Goal: Information Seeking & Learning: Find specific page/section

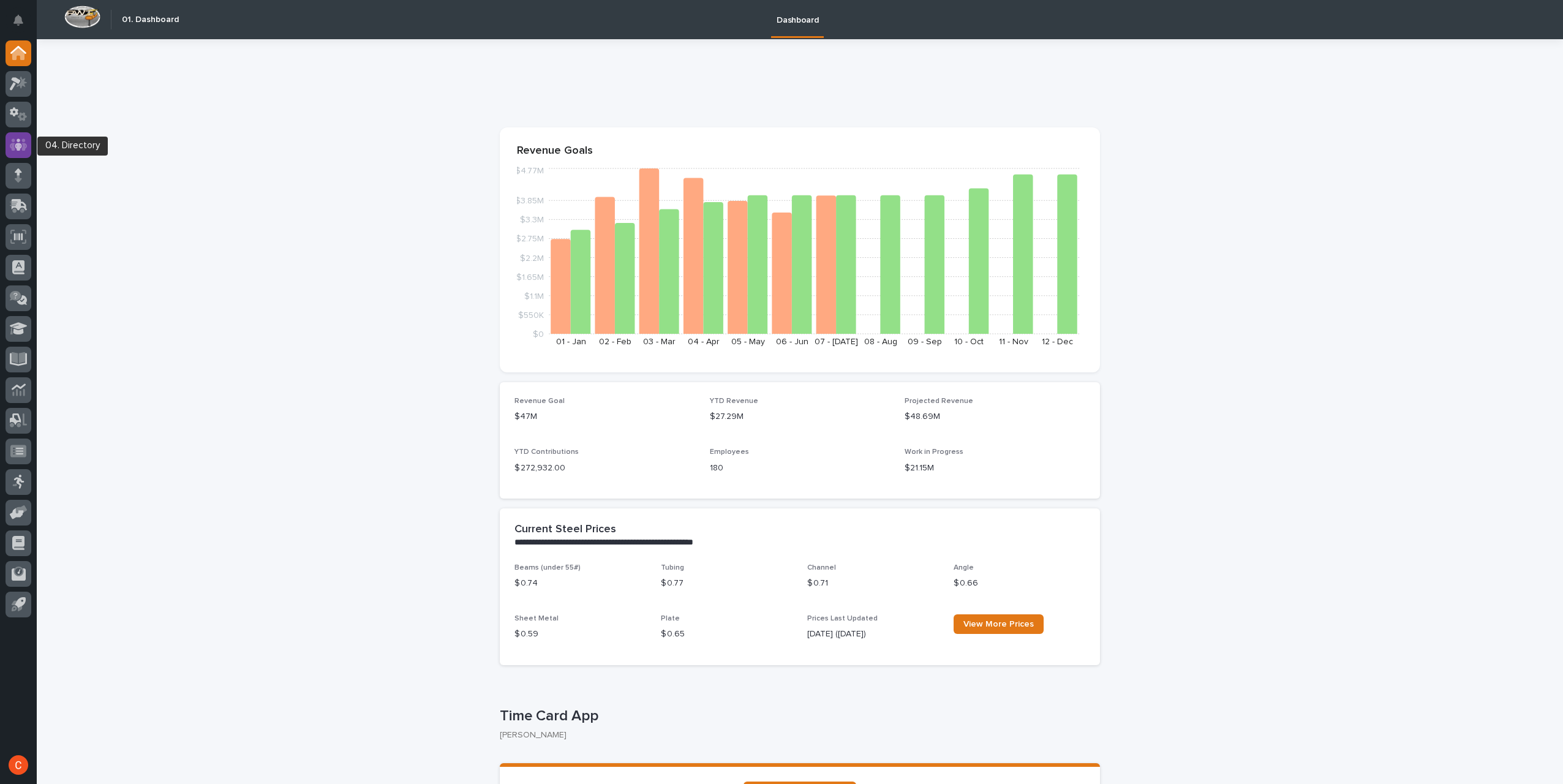
click at [22, 144] on icon at bounding box center [19, 145] width 18 height 14
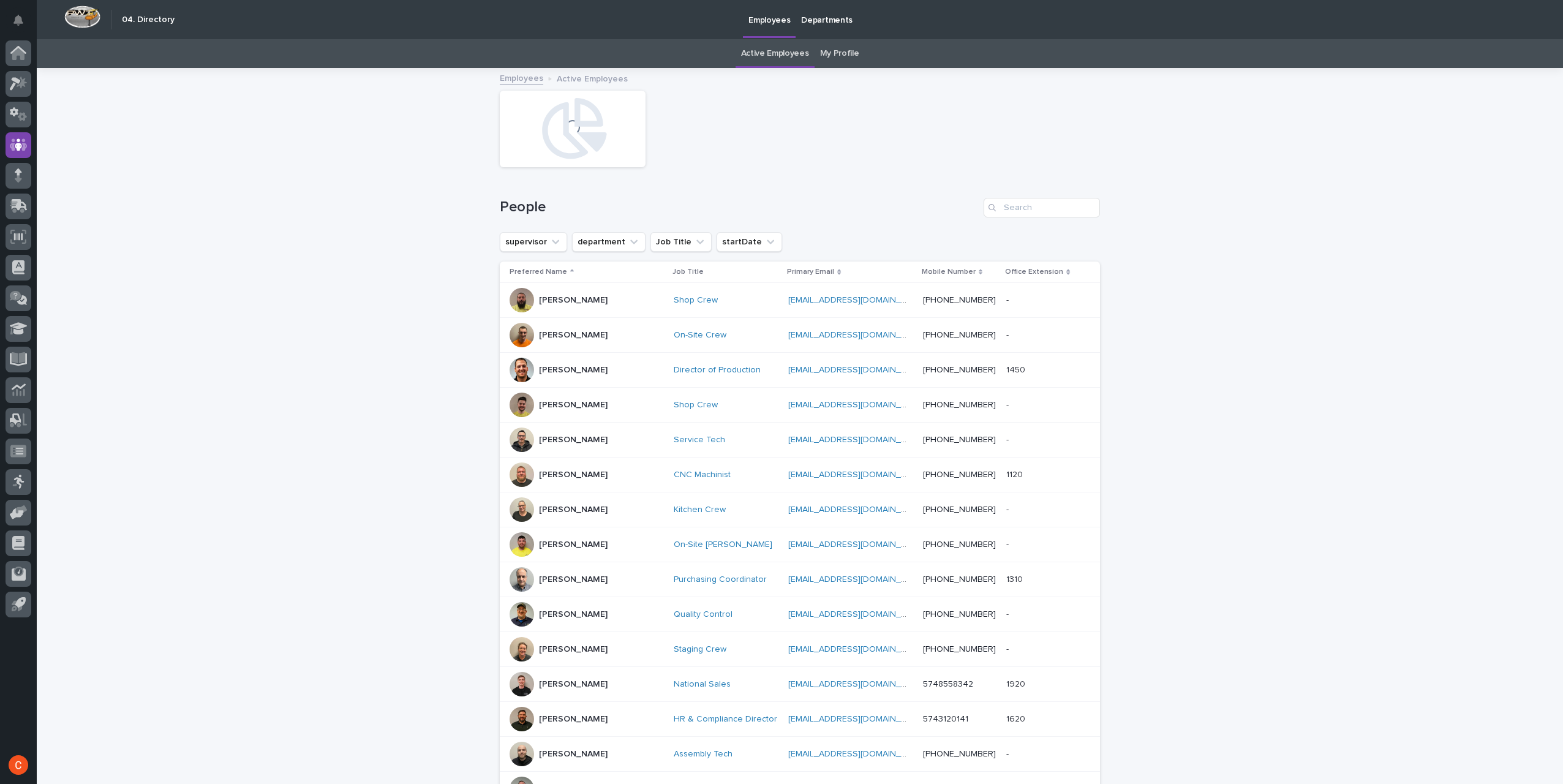
click at [840, 55] on link "My Profile" at bounding box center [839, 53] width 39 height 28
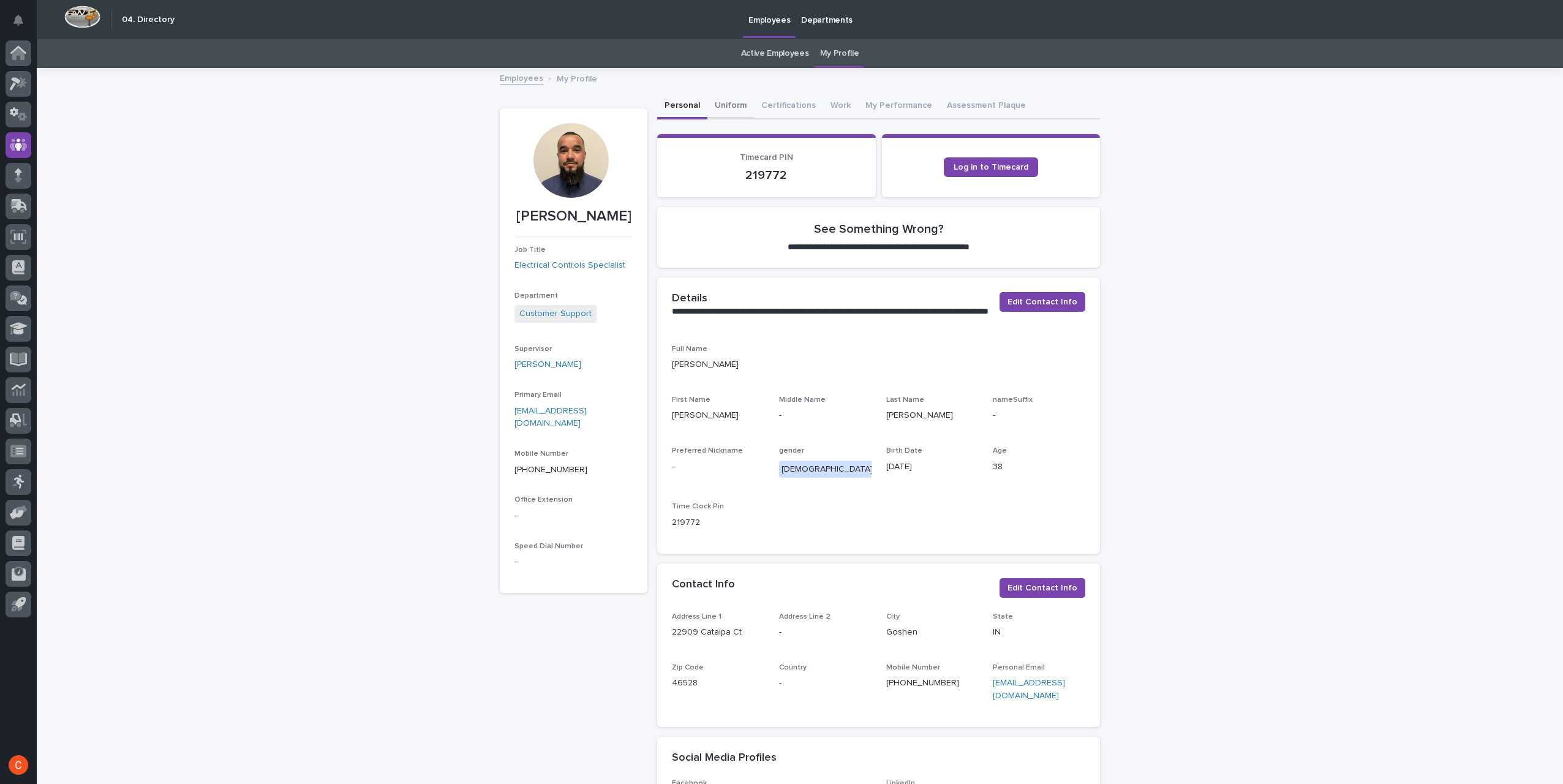
click at [721, 112] on button "Uniform" at bounding box center [730, 106] width 47 height 26
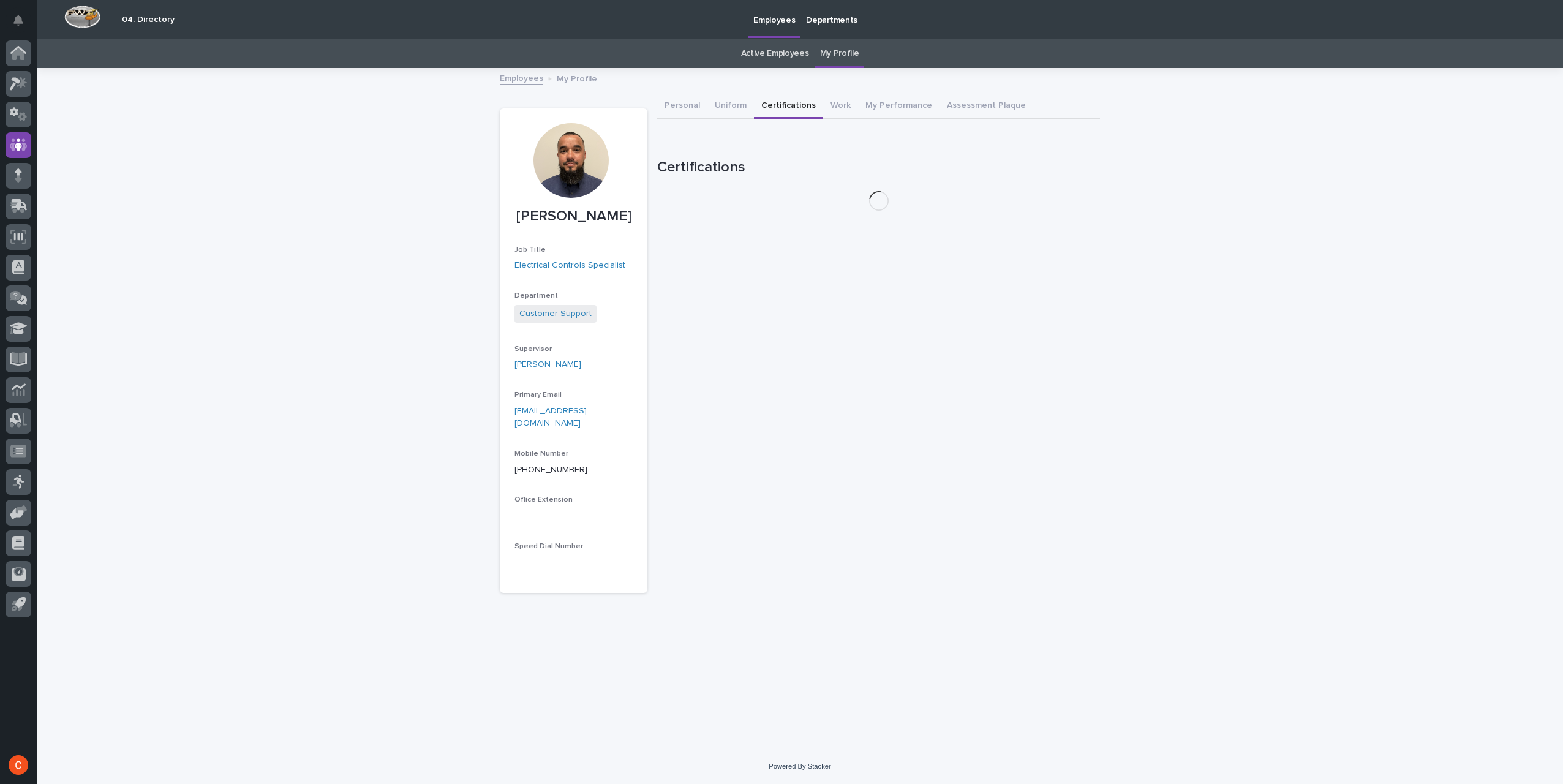
click at [783, 102] on button "Certifications" at bounding box center [789, 106] width 69 height 26
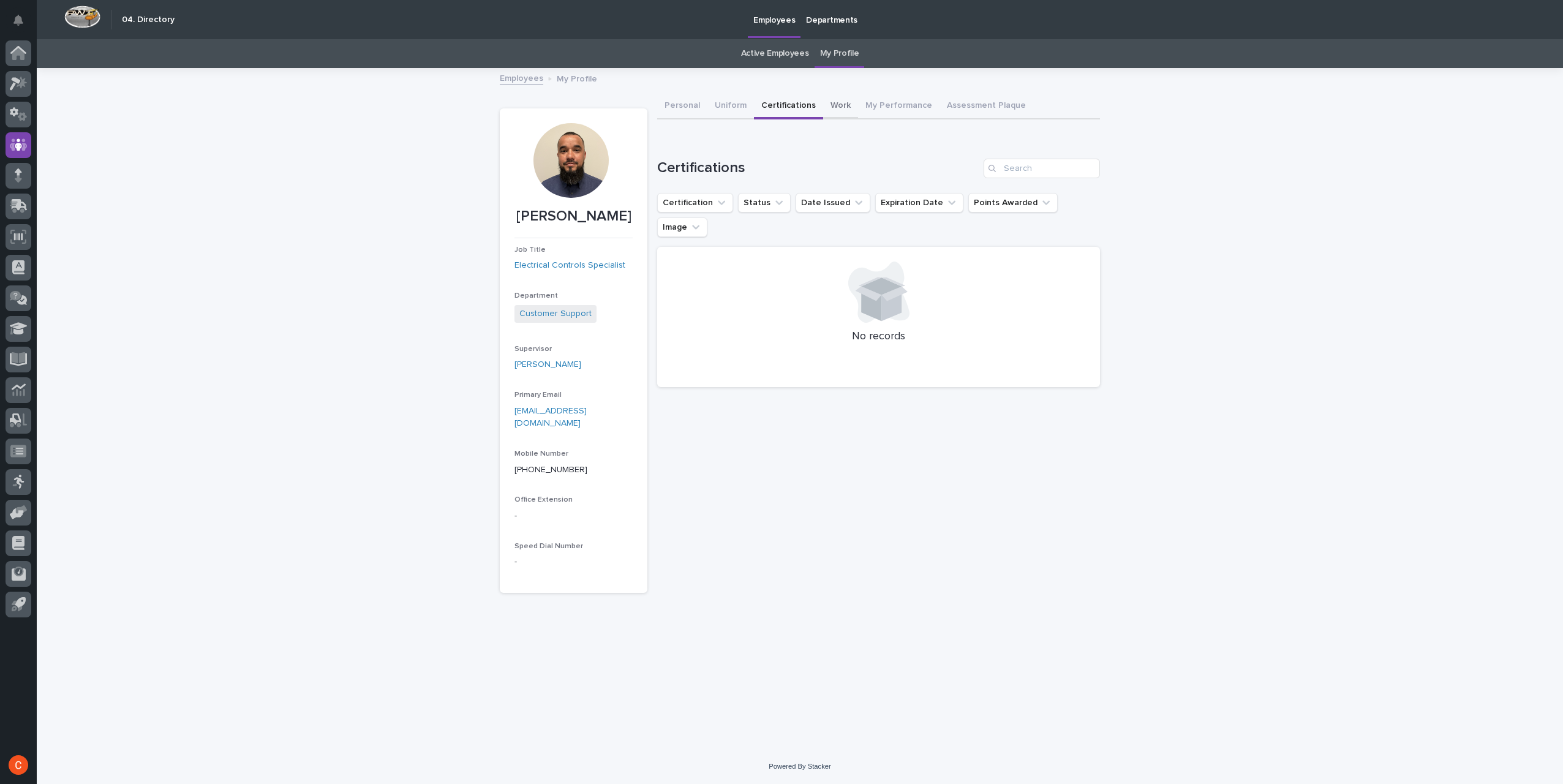
click at [832, 105] on button "Work" at bounding box center [840, 106] width 35 height 26
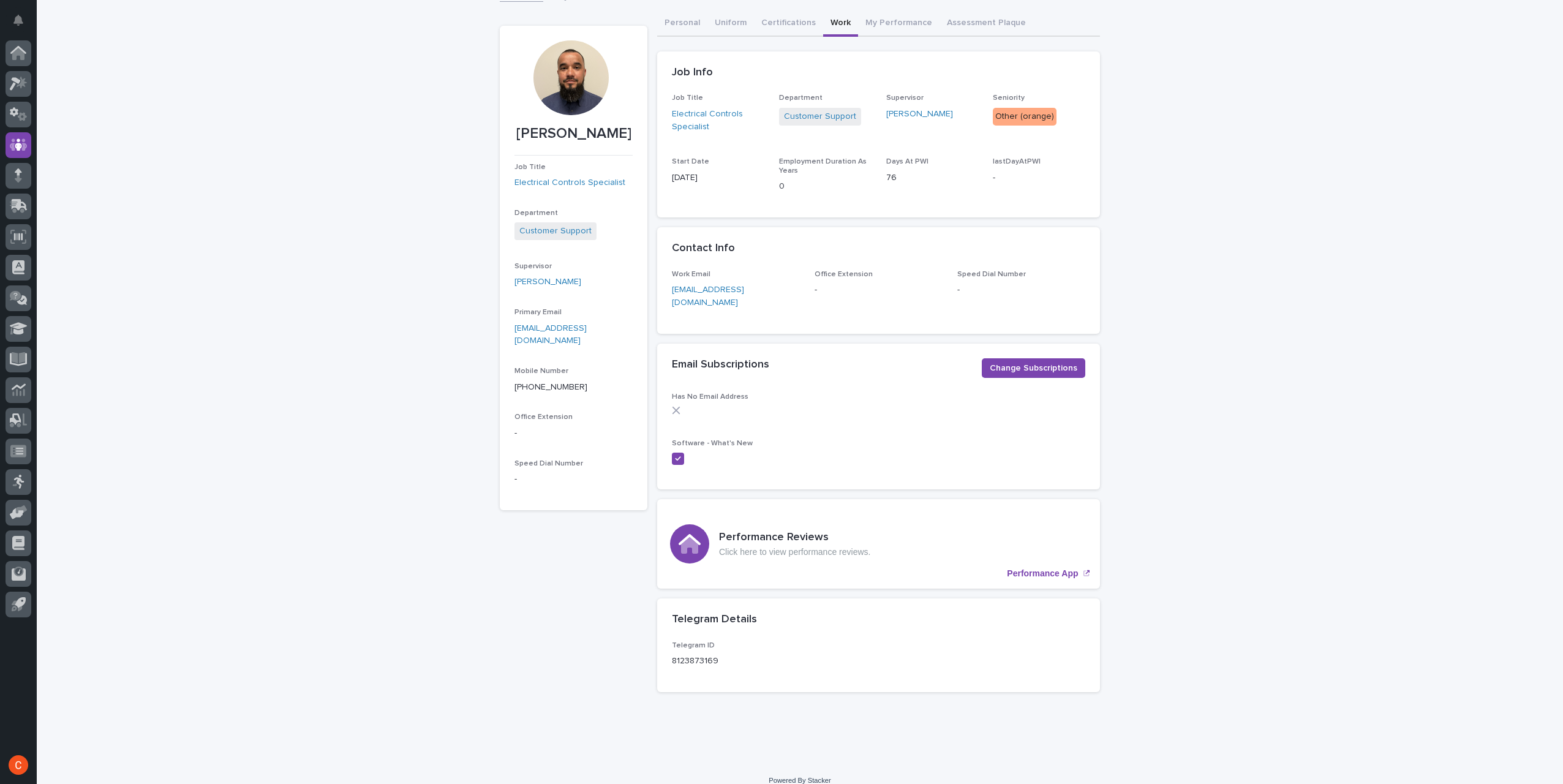
scroll to position [83, 0]
click at [673, 524] on div "Performance App" at bounding box center [689, 543] width 39 height 39
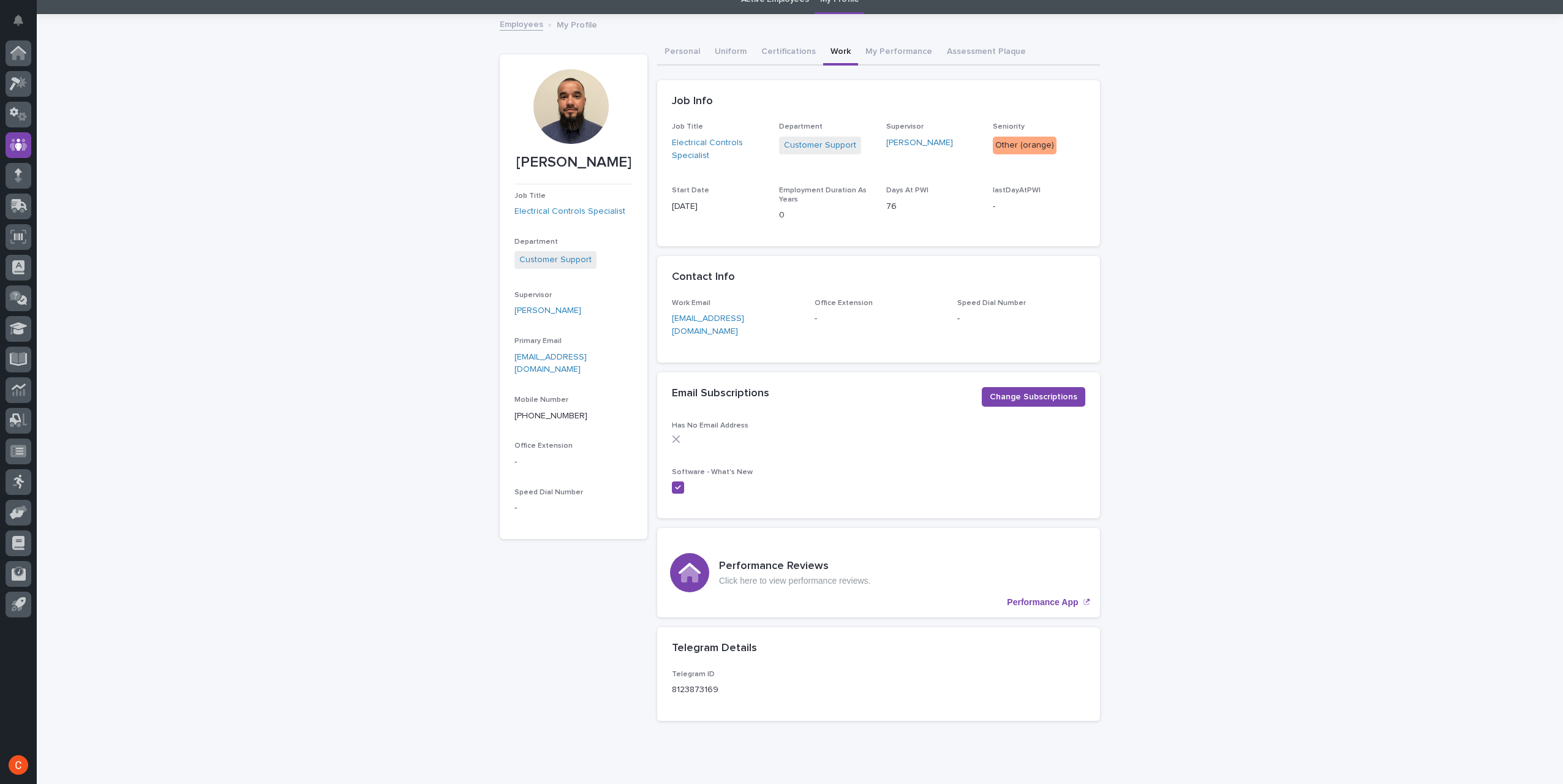
scroll to position [0, 0]
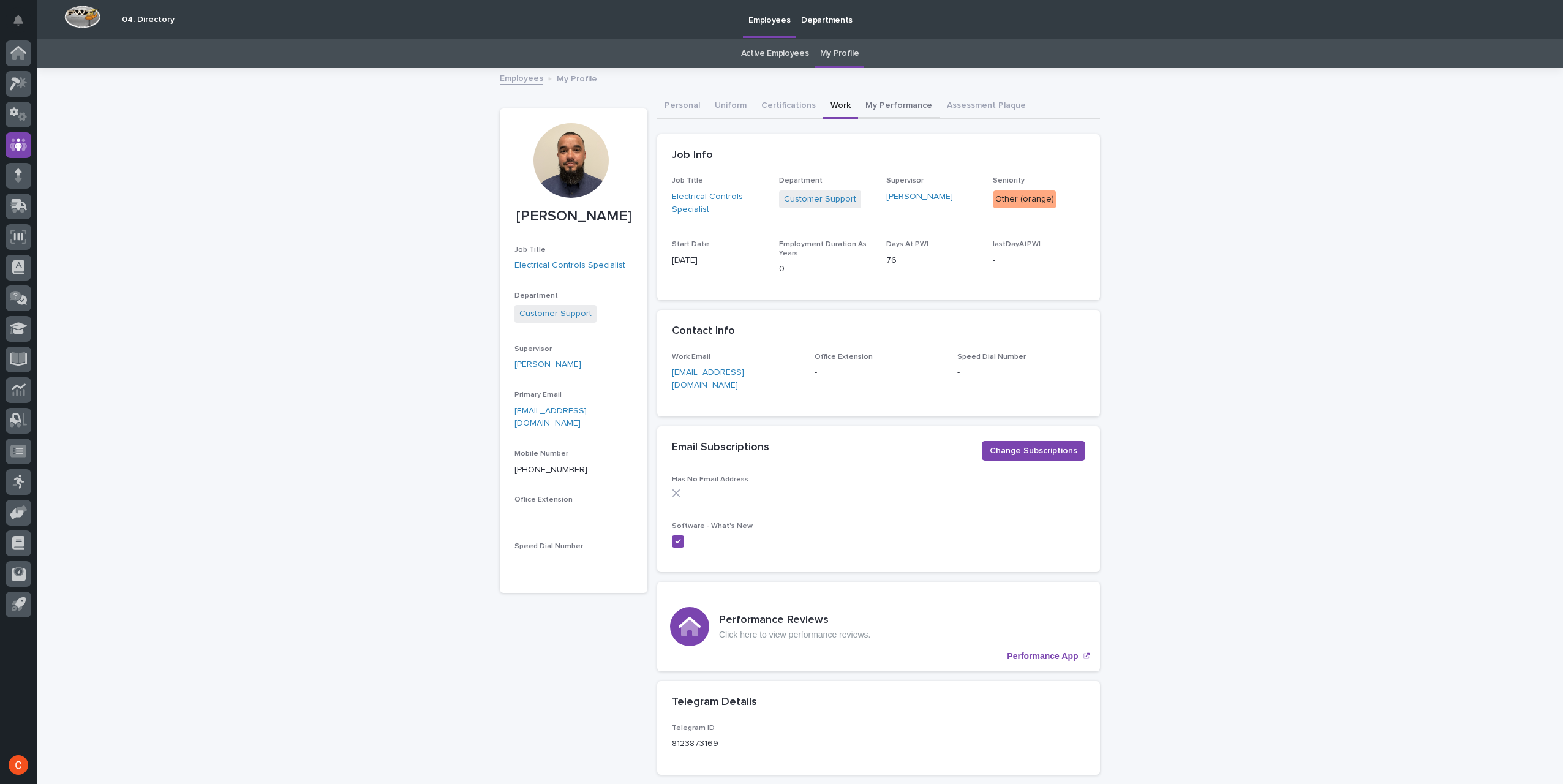
click at [863, 104] on button "My Performance" at bounding box center [898, 106] width 82 height 26
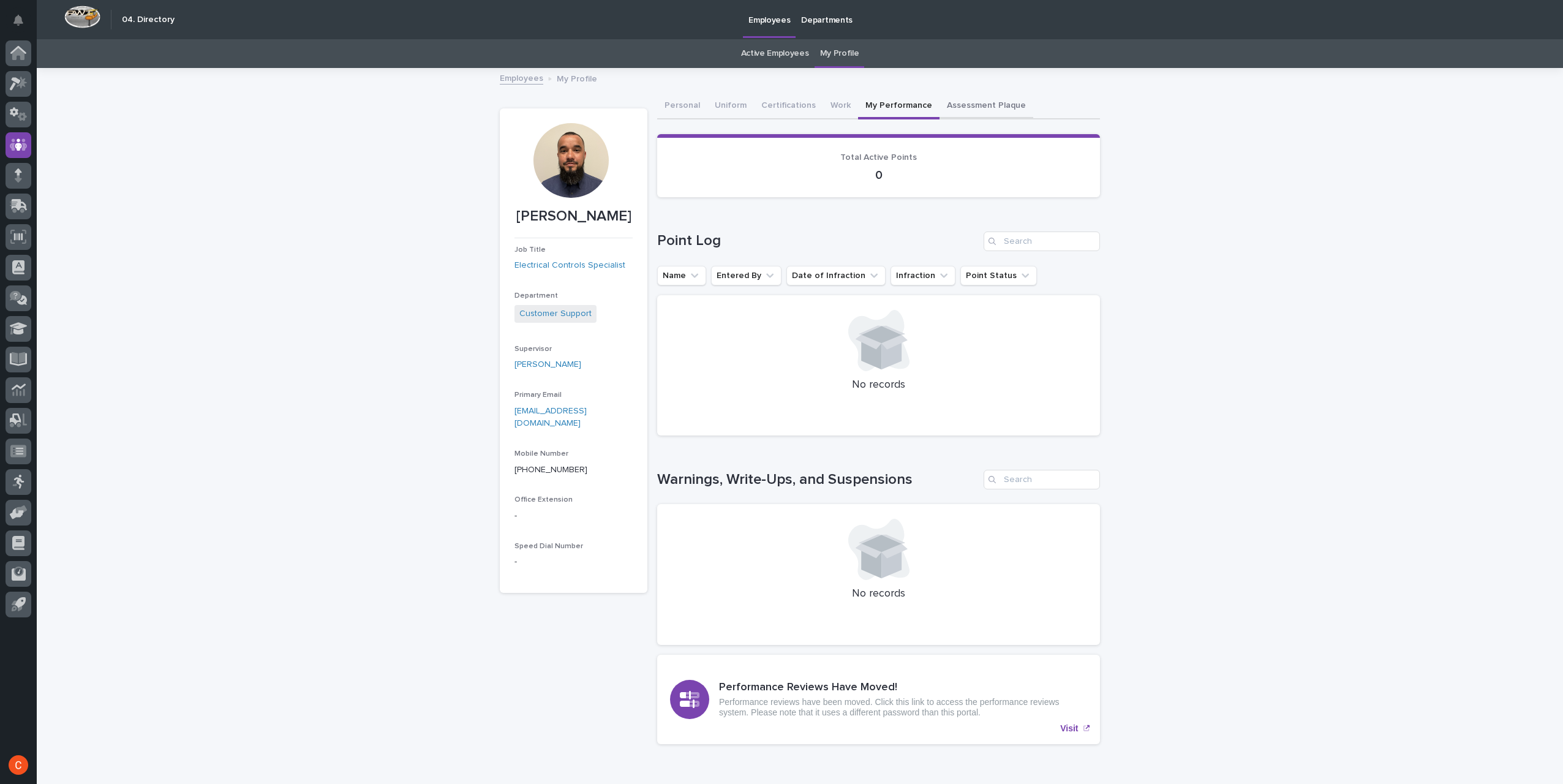
click at [952, 100] on button "Assessment Plaque" at bounding box center [986, 106] width 94 height 26
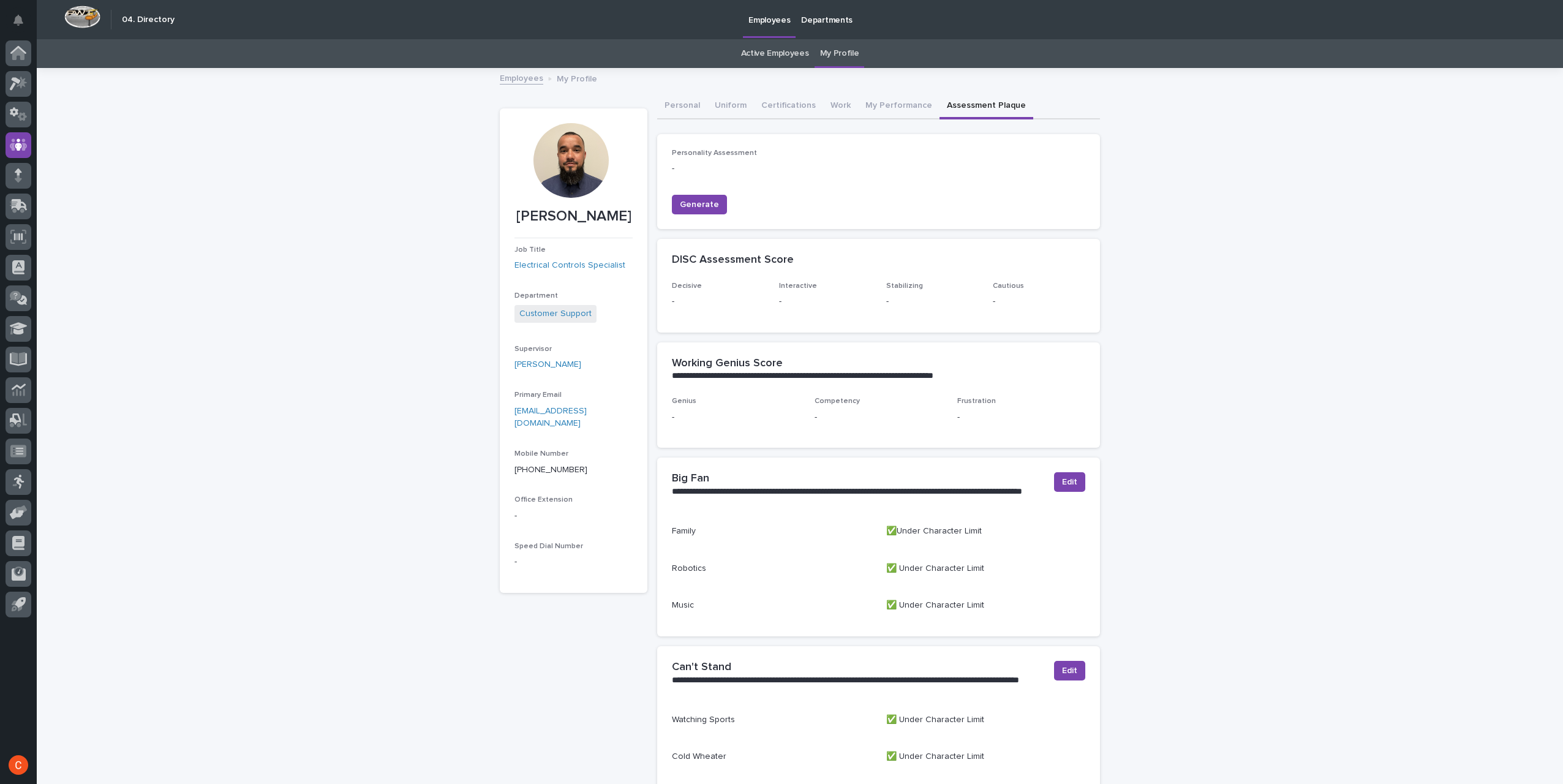
click at [524, 82] on link "Employees" at bounding box center [521, 77] width 43 height 14
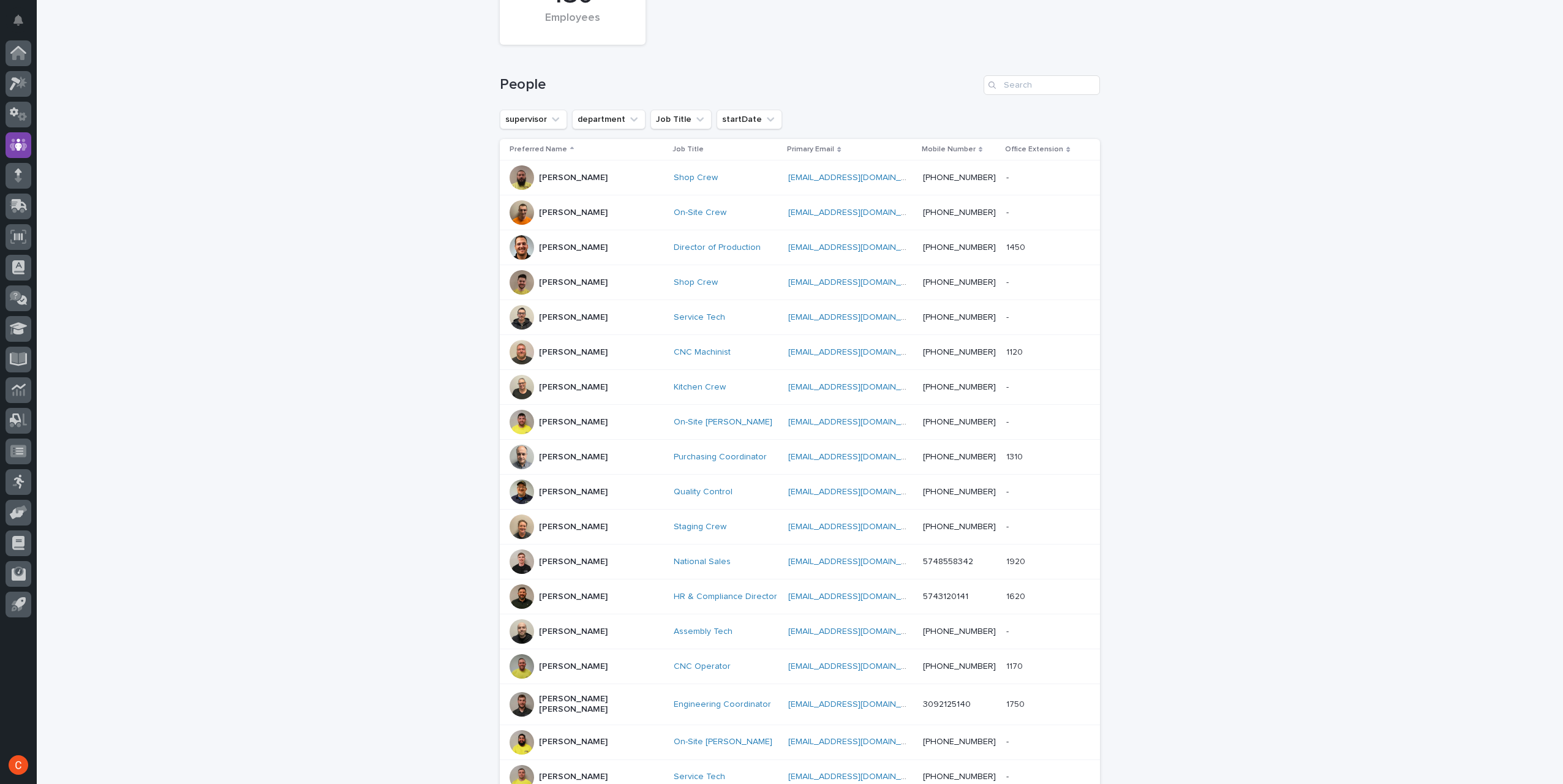
scroll to position [332, 0]
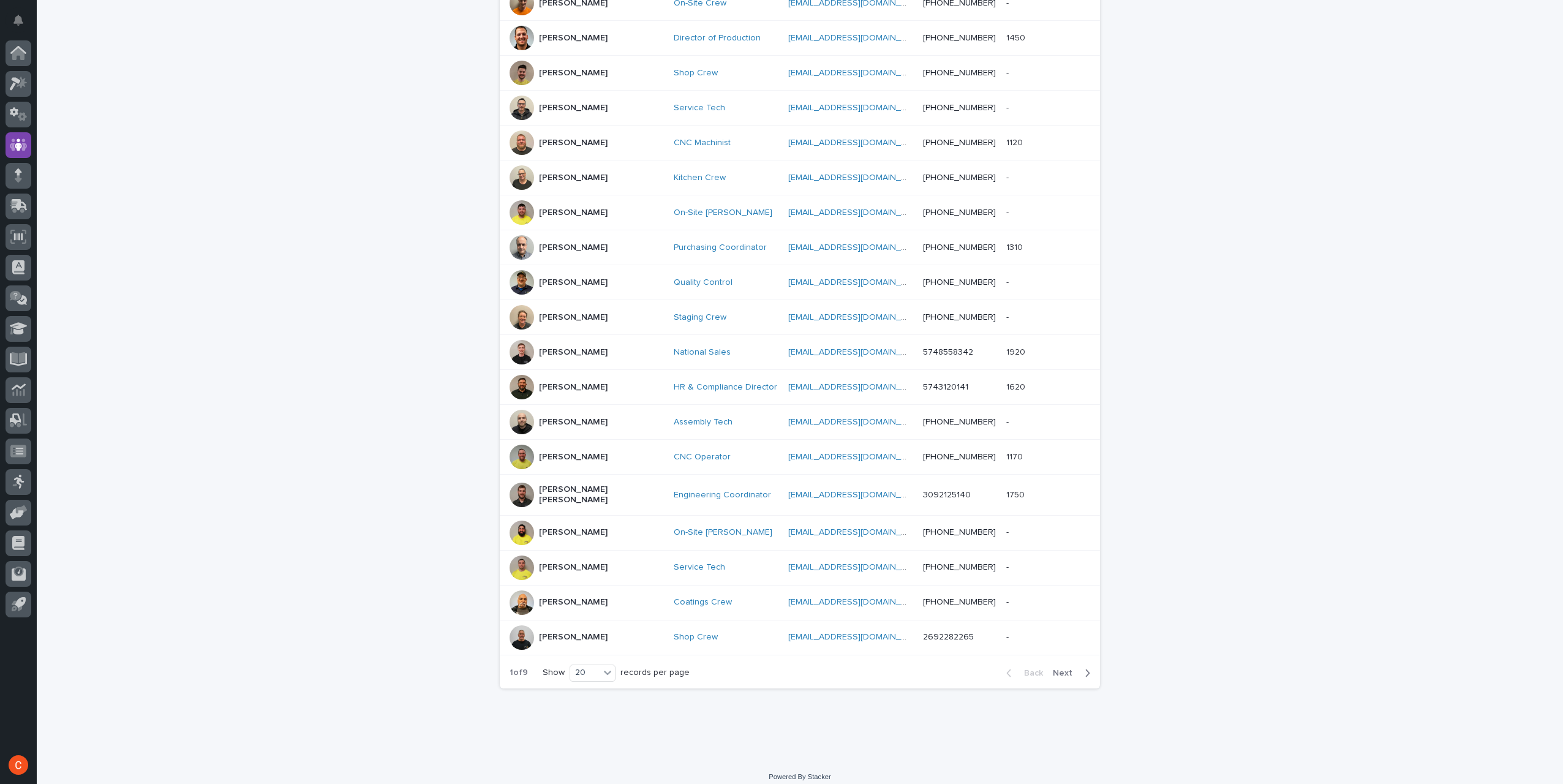
click at [1061, 669] on span "Next" at bounding box center [1066, 673] width 27 height 9
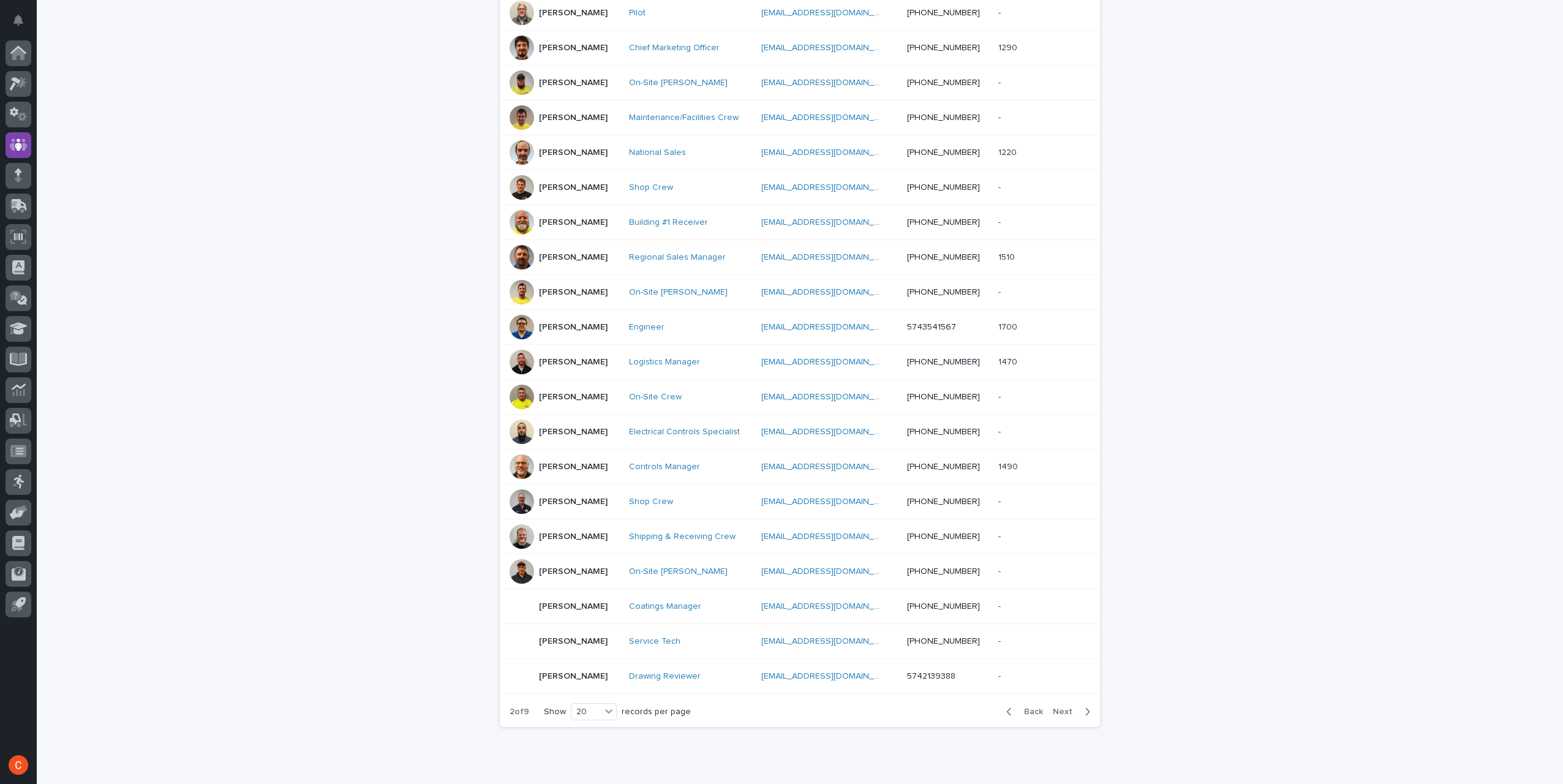
scroll to position [307, 0]
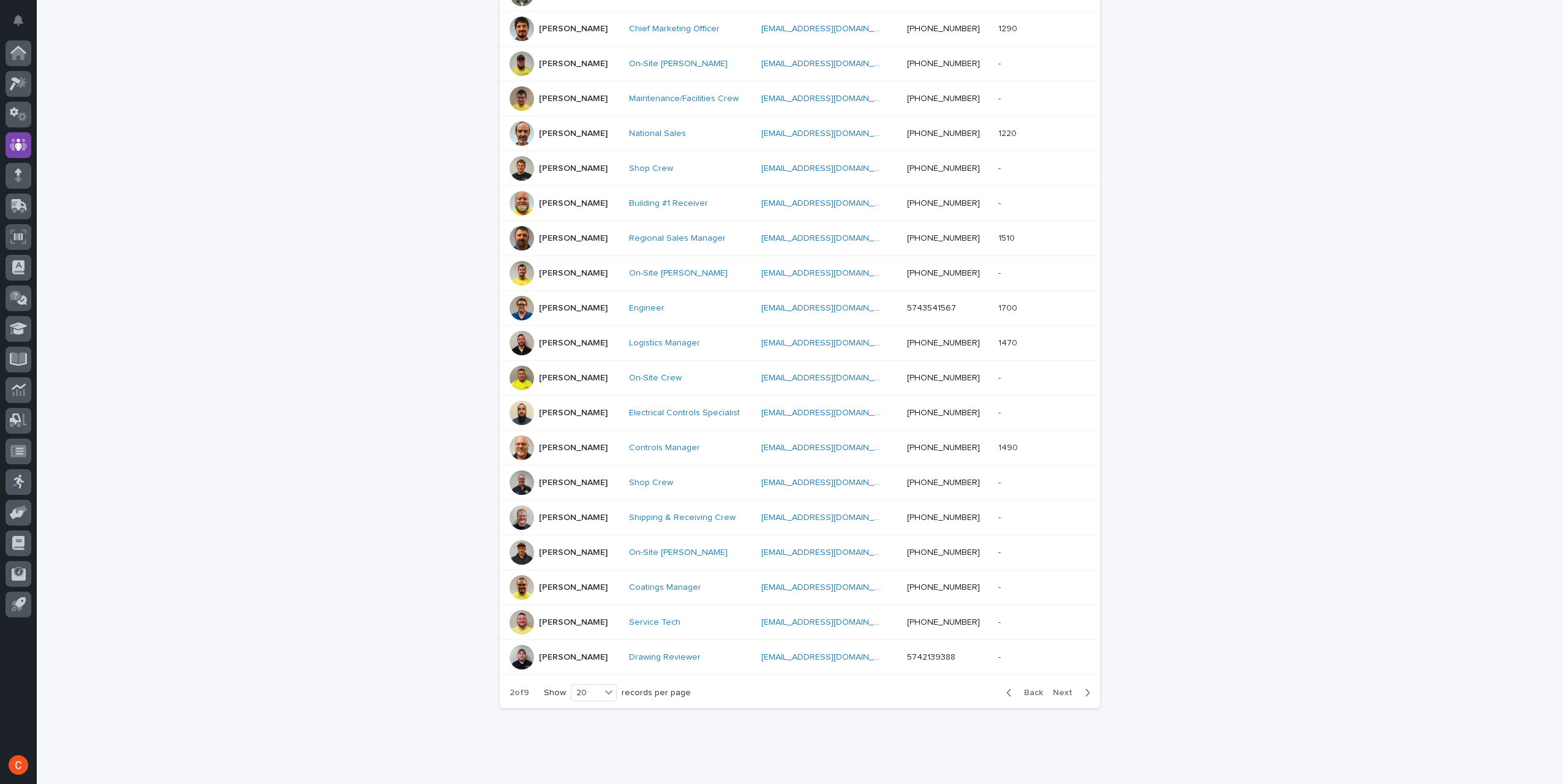
click at [1085, 690] on icon "button" at bounding box center [1087, 692] width 5 height 11
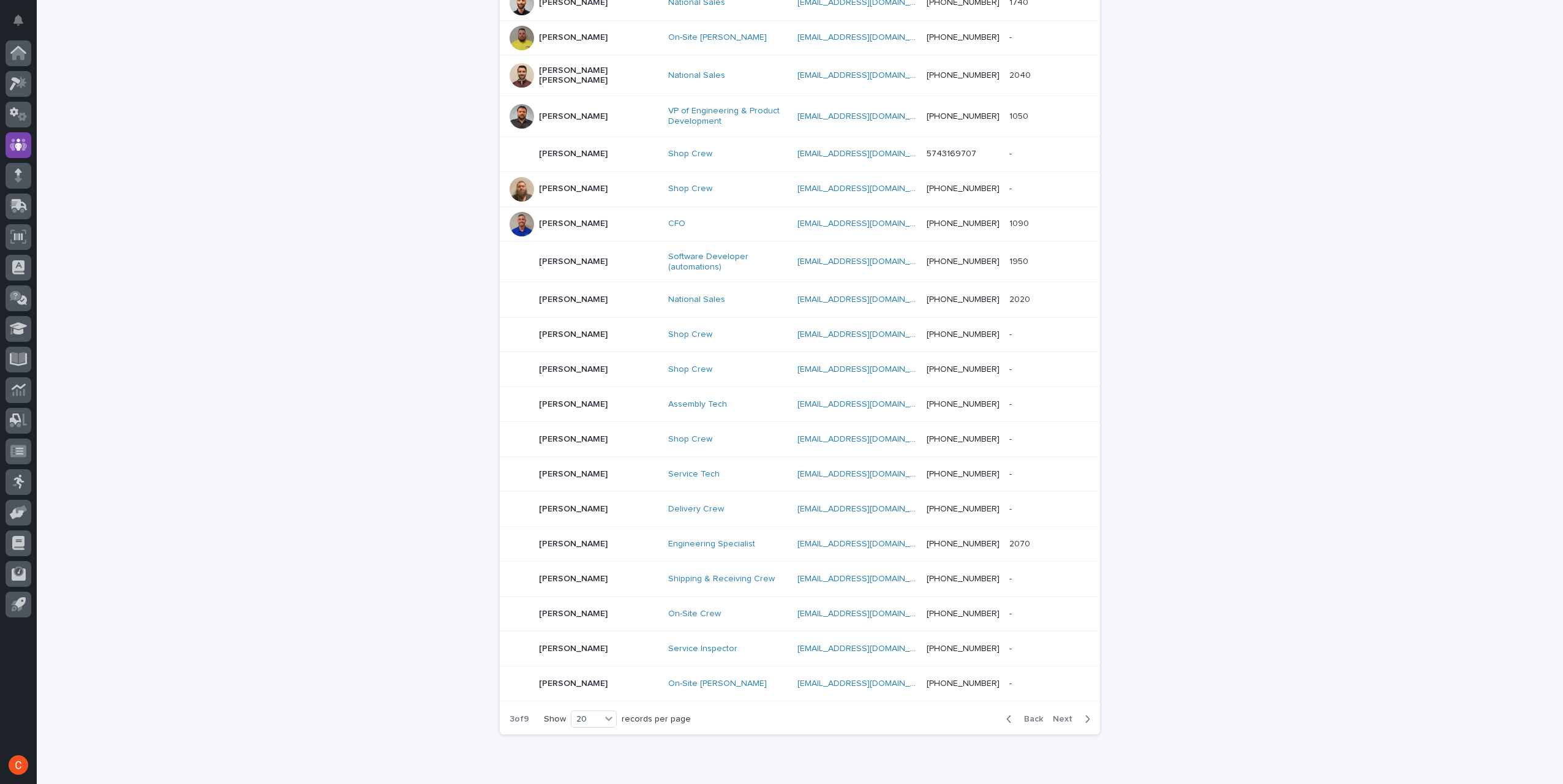
scroll to position [312, 0]
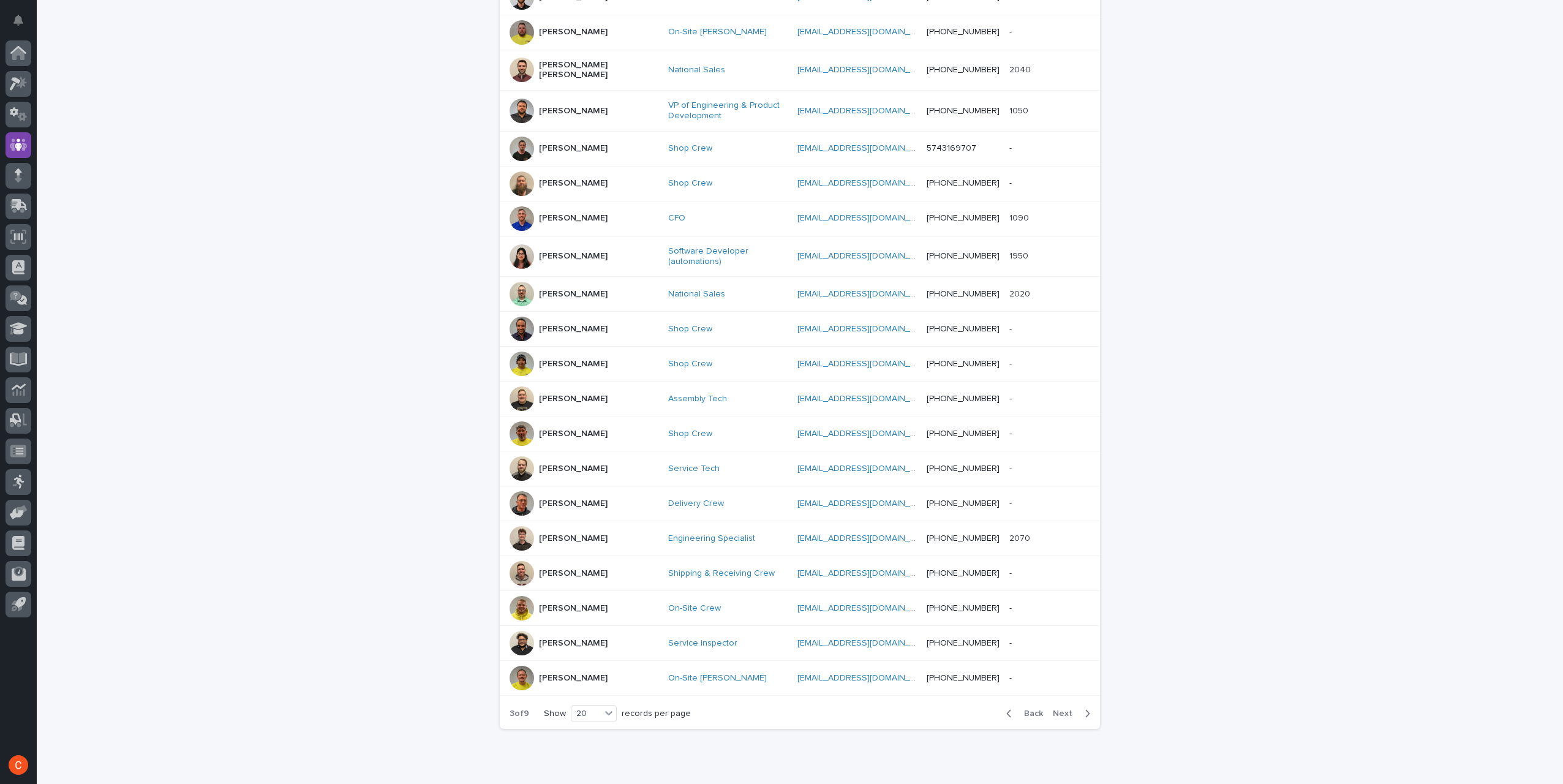
click at [563, 393] on p "[PERSON_NAME]" at bounding box center [572, 399] width 68 height 11
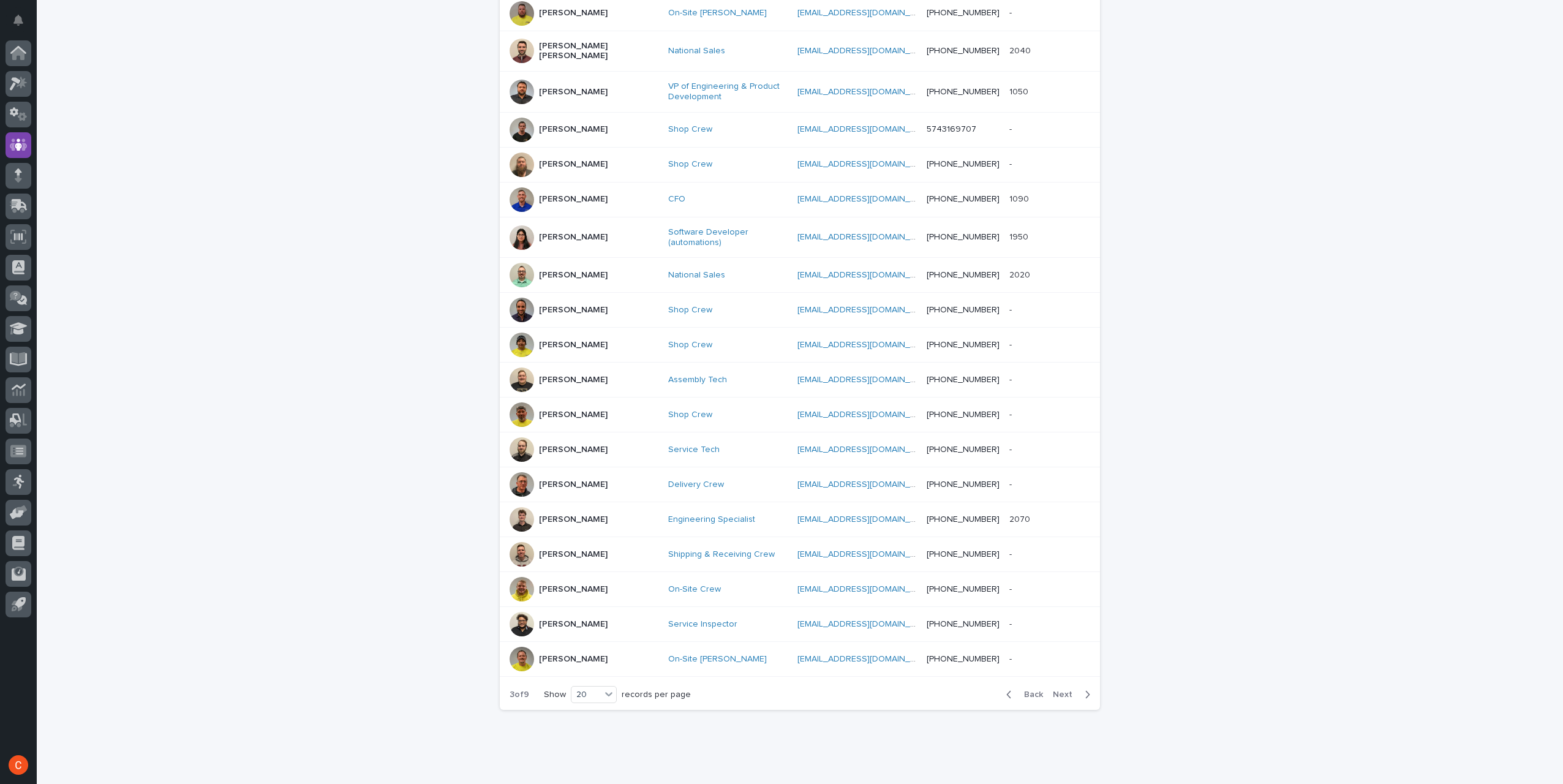
scroll to position [344, 0]
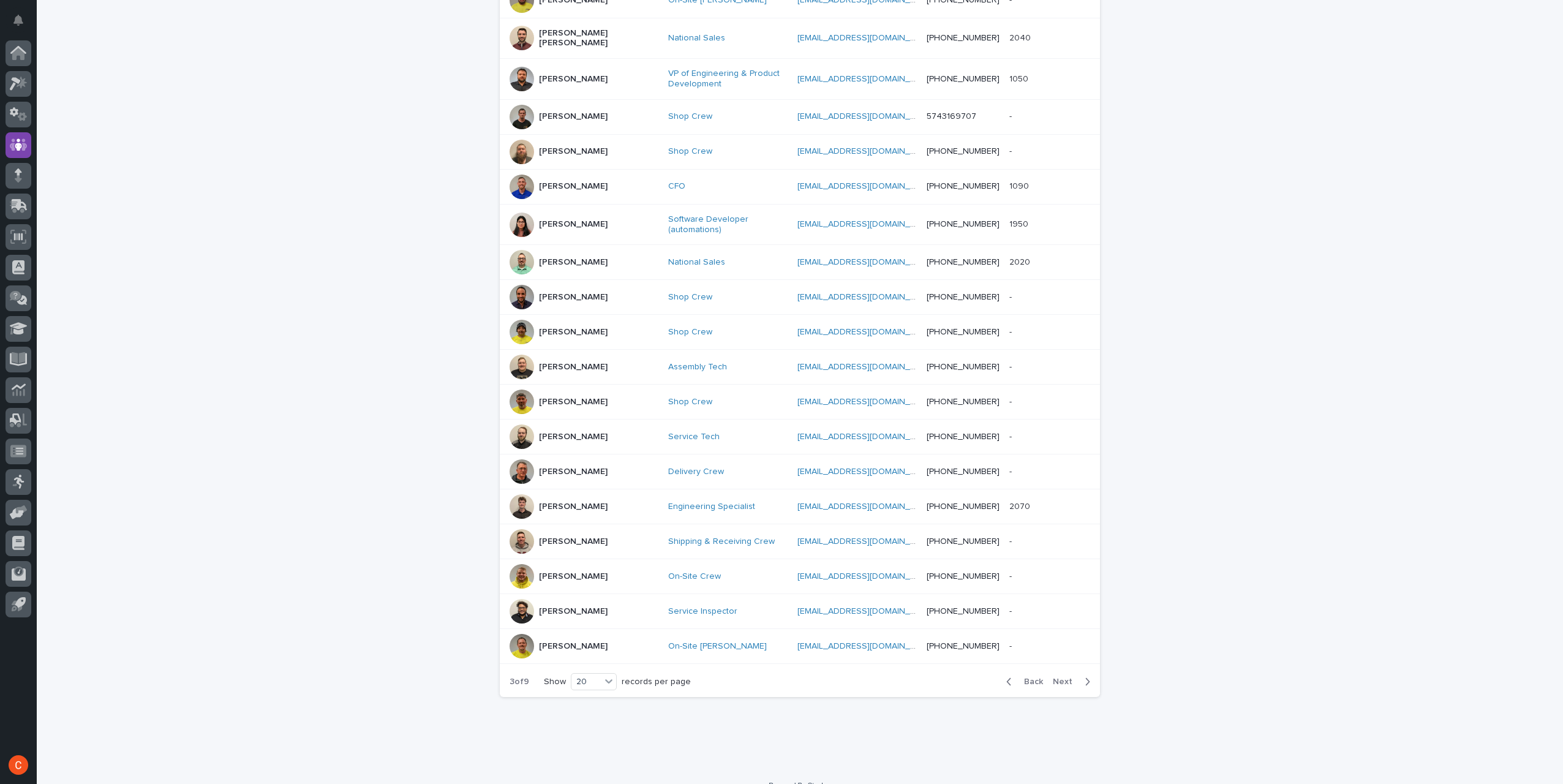
click at [566, 431] on p "[PERSON_NAME]" at bounding box center [572, 437] width 68 height 11
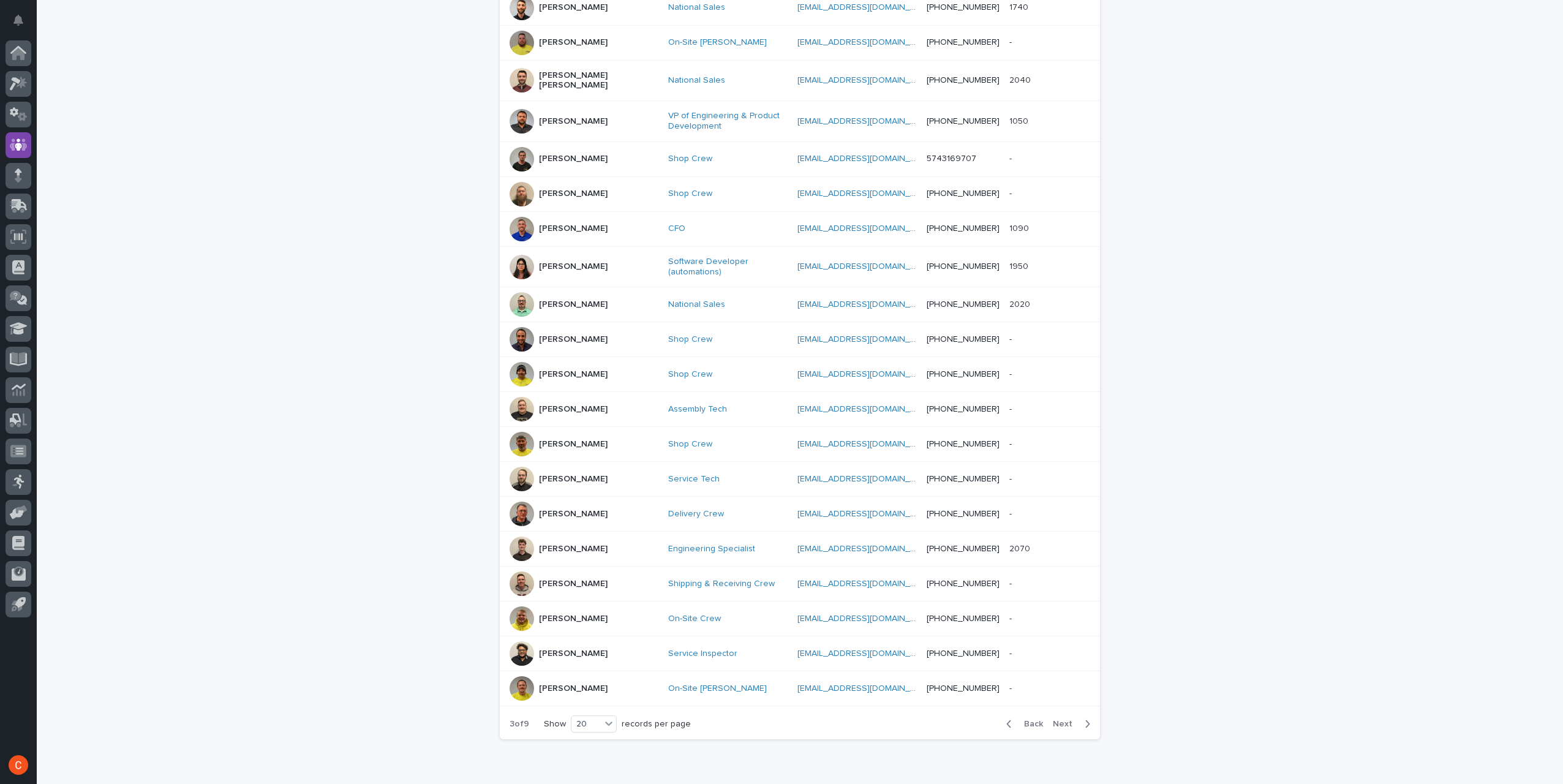
scroll to position [283, 0]
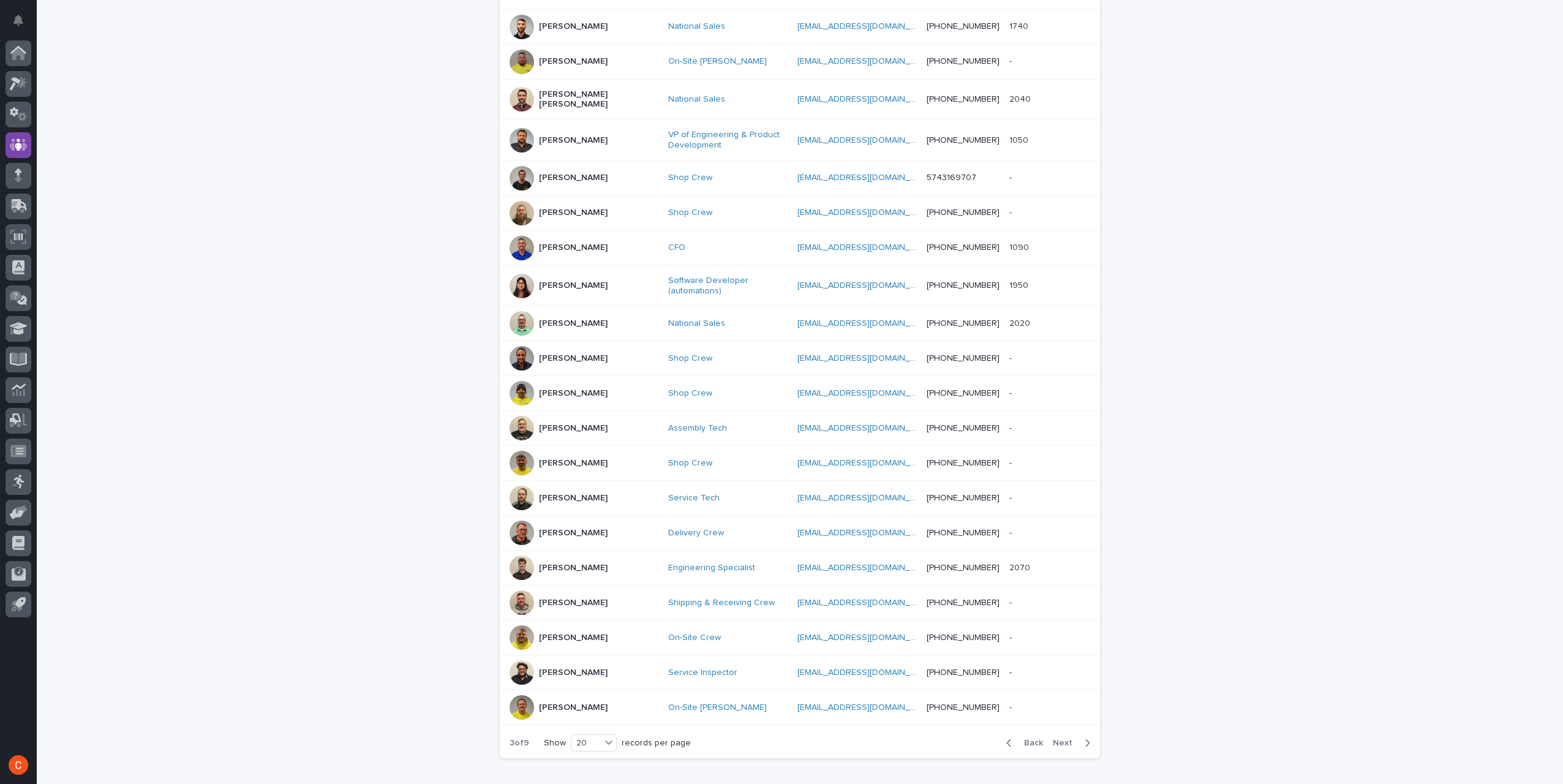
click at [566, 458] on p "[PERSON_NAME]" at bounding box center [572, 463] width 68 height 11
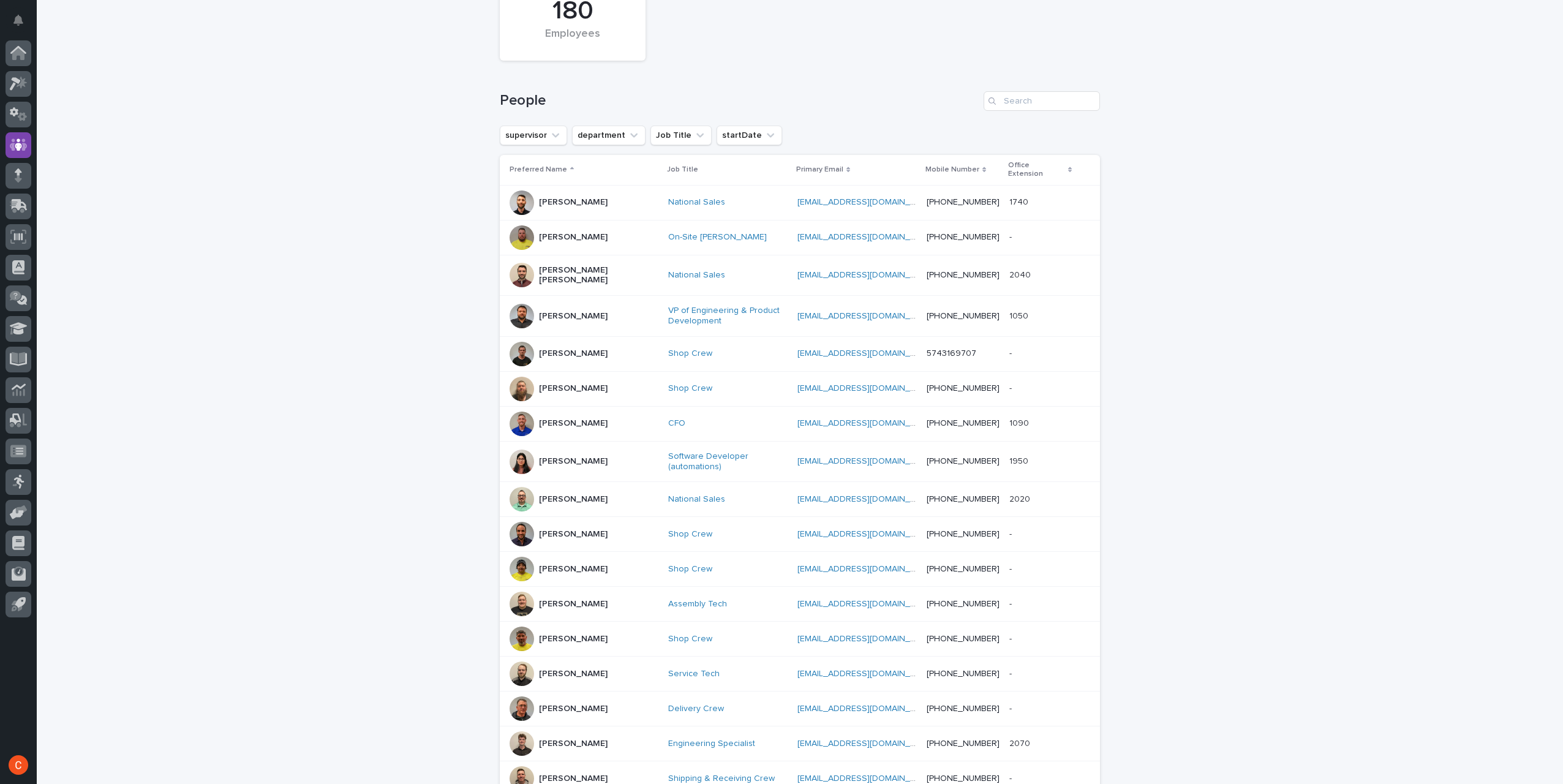
scroll to position [223, 0]
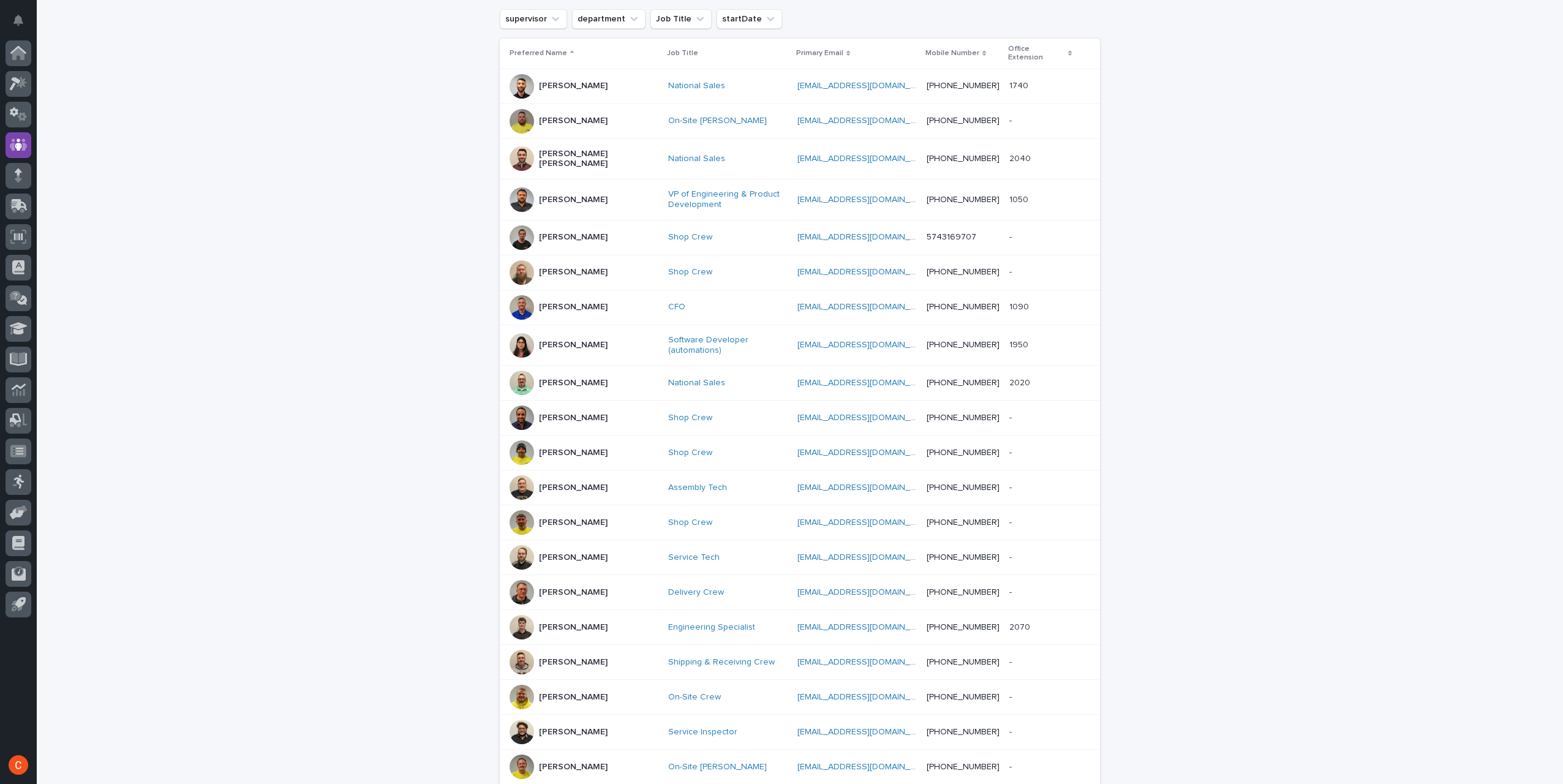
click at [550, 340] on p "[PERSON_NAME]" at bounding box center [572, 345] width 68 height 11
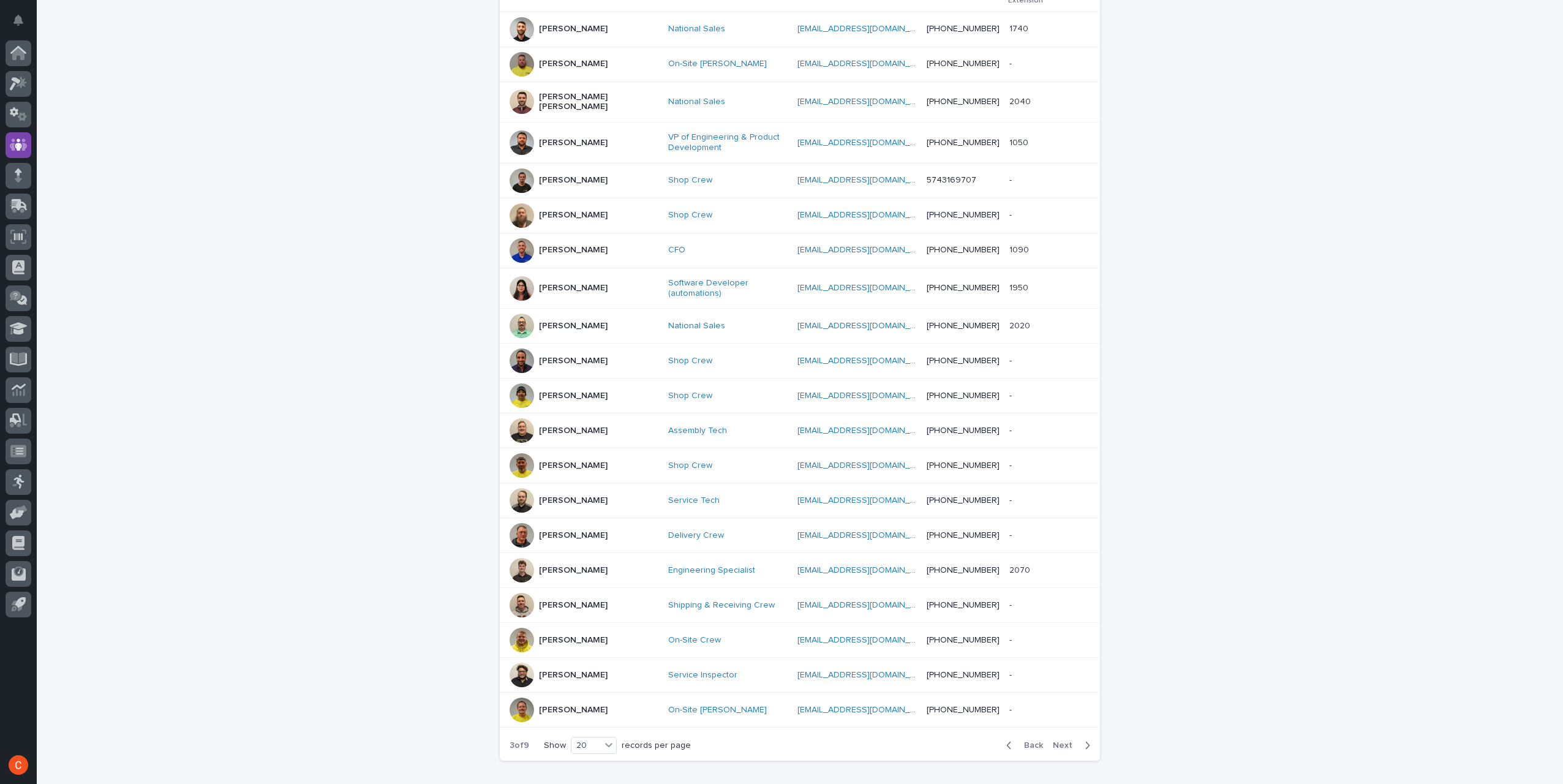
scroll to position [284, 0]
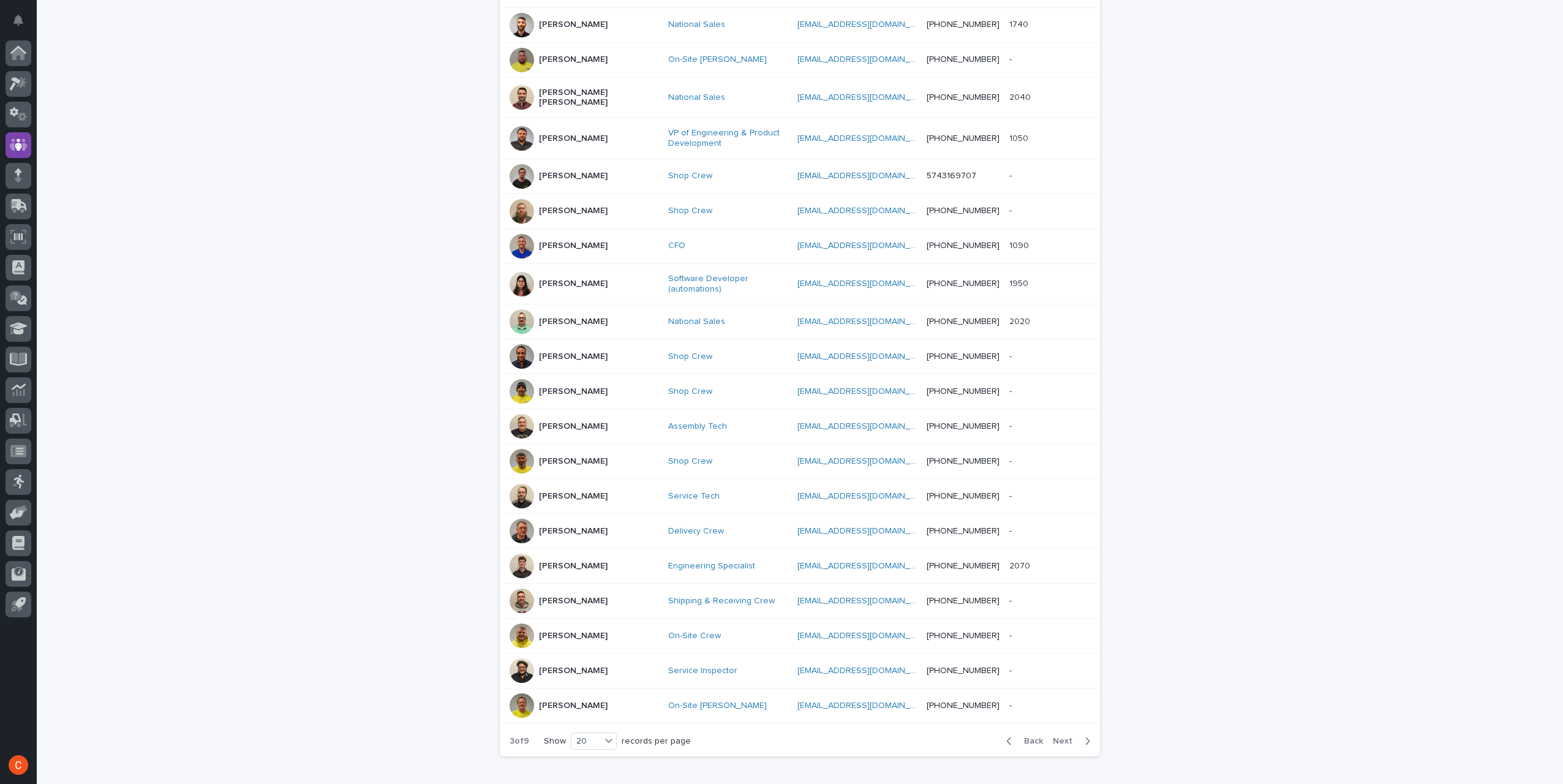
click at [1061, 736] on span "Next" at bounding box center [1066, 741] width 27 height 9
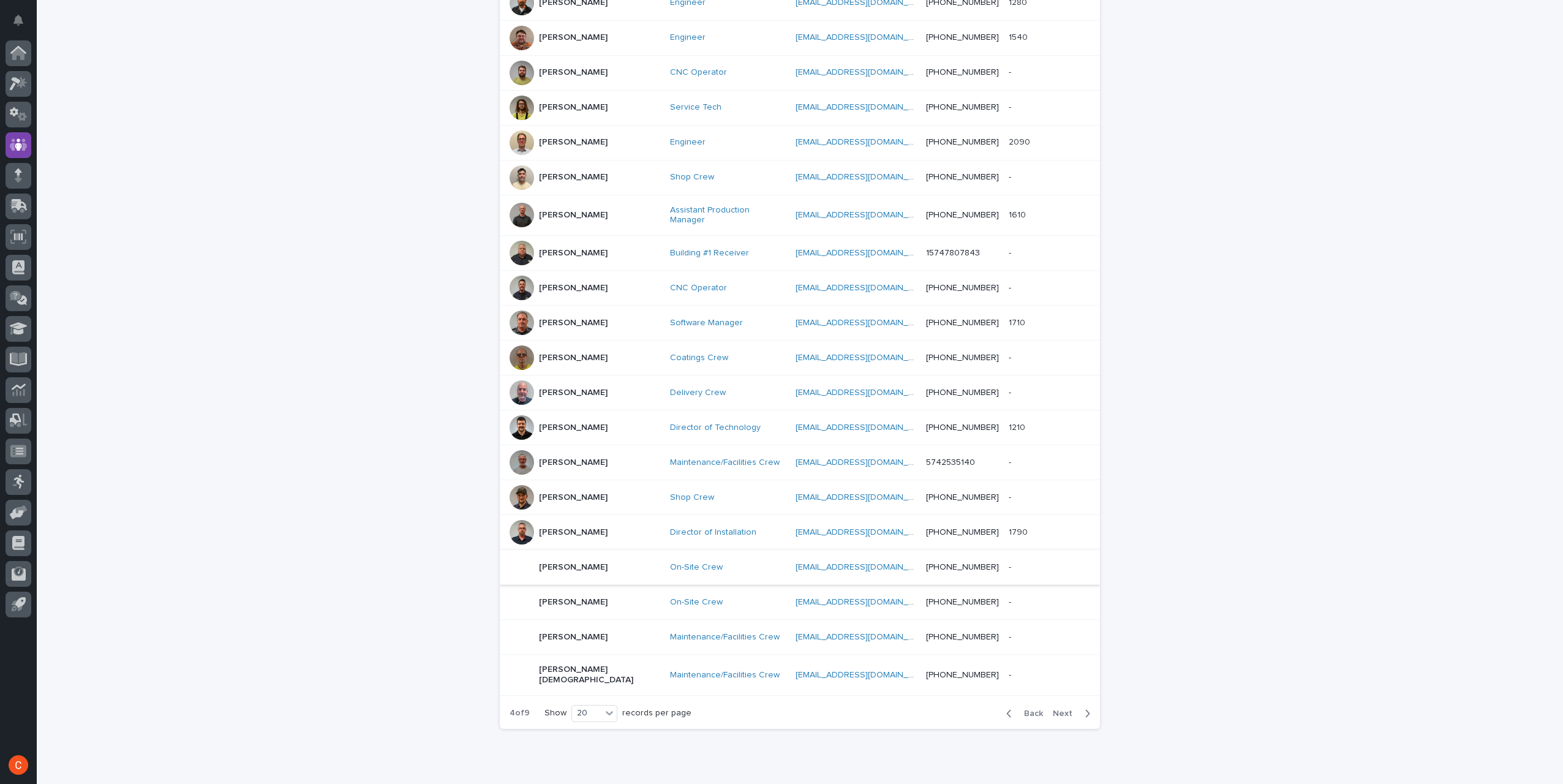
scroll to position [332, 0]
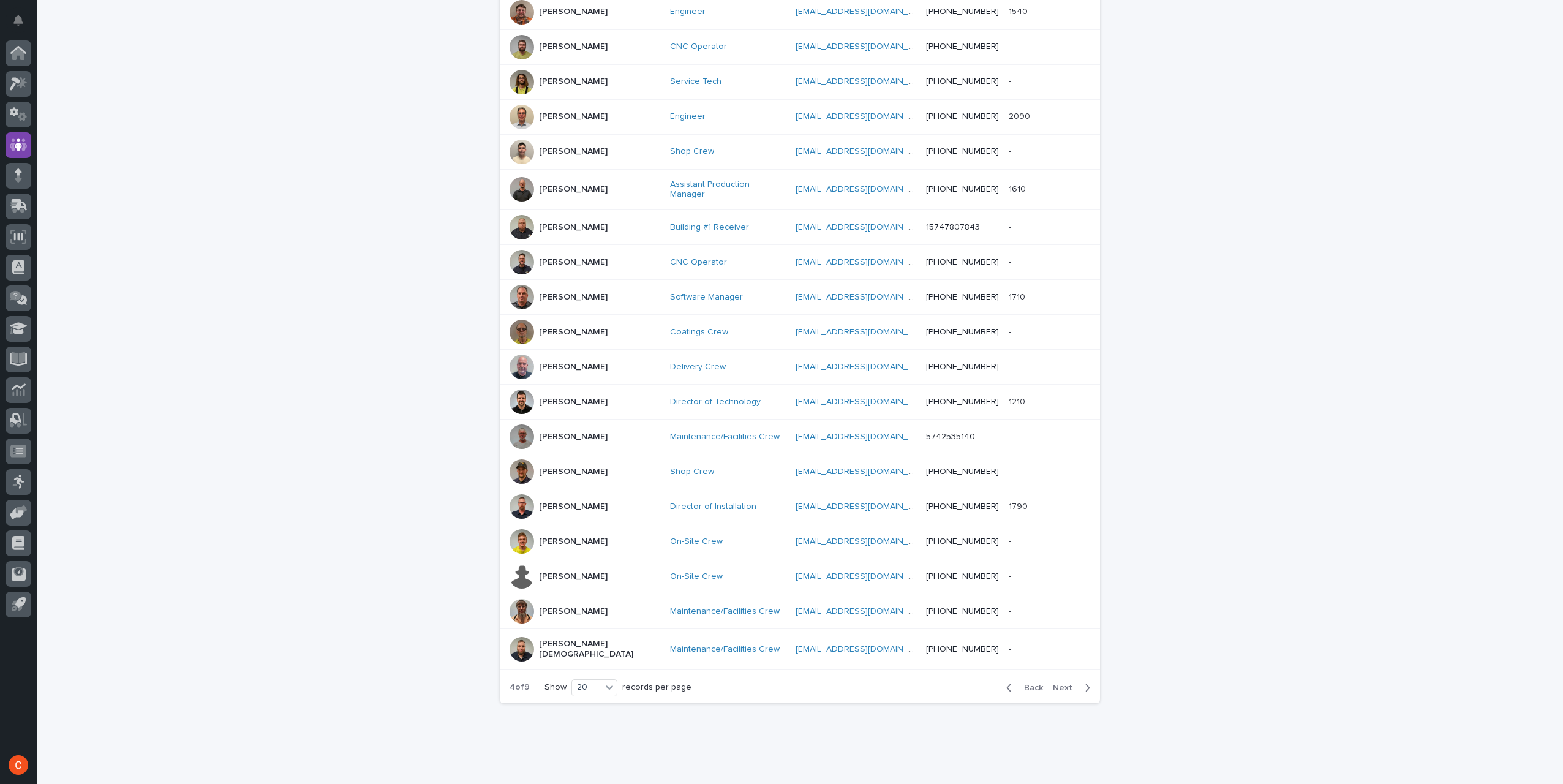
click at [556, 606] on p "[PERSON_NAME]" at bounding box center [572, 611] width 68 height 11
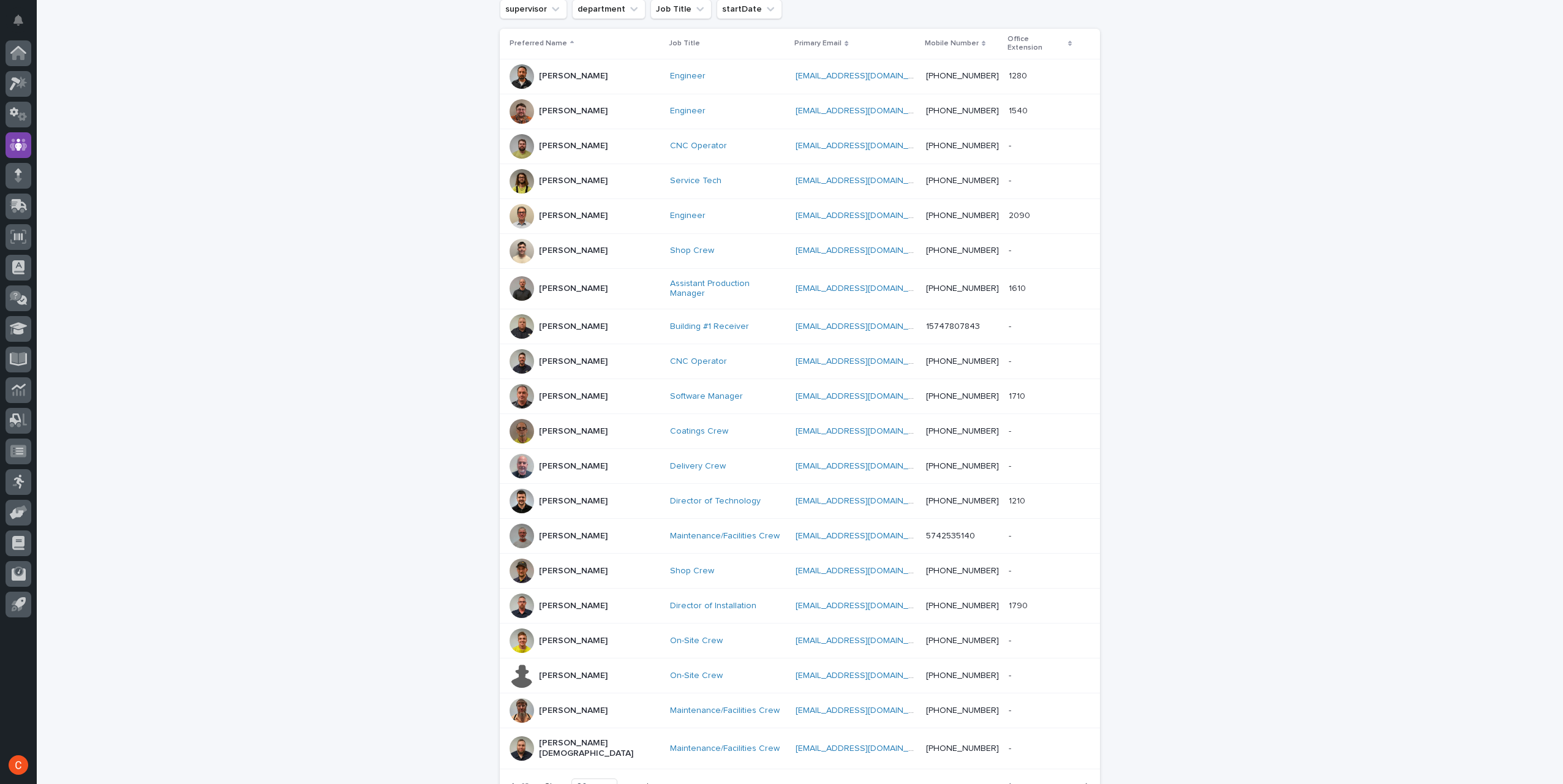
scroll to position [332, 0]
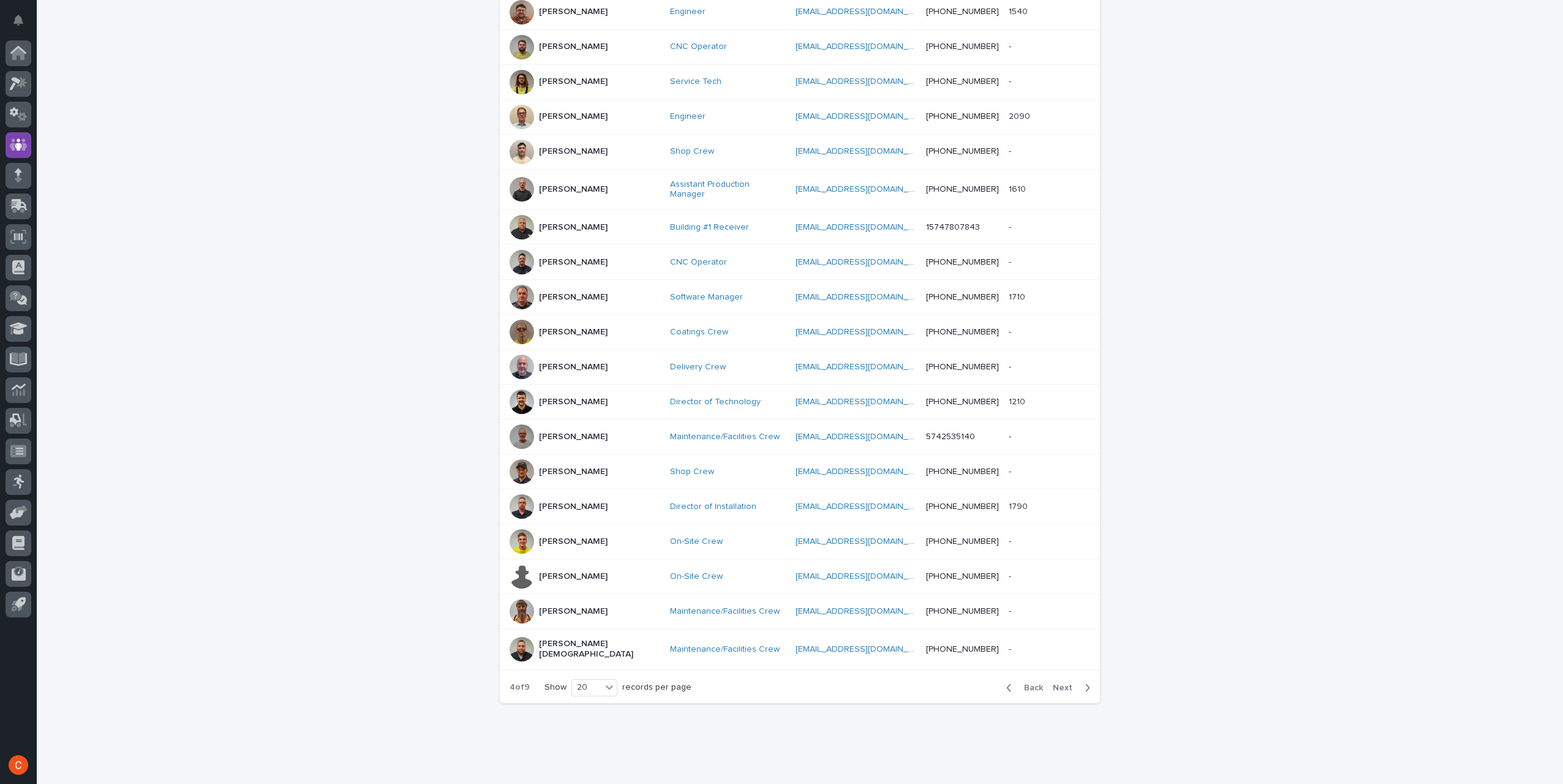
click at [1060, 683] on span "Next" at bounding box center [1066, 687] width 27 height 9
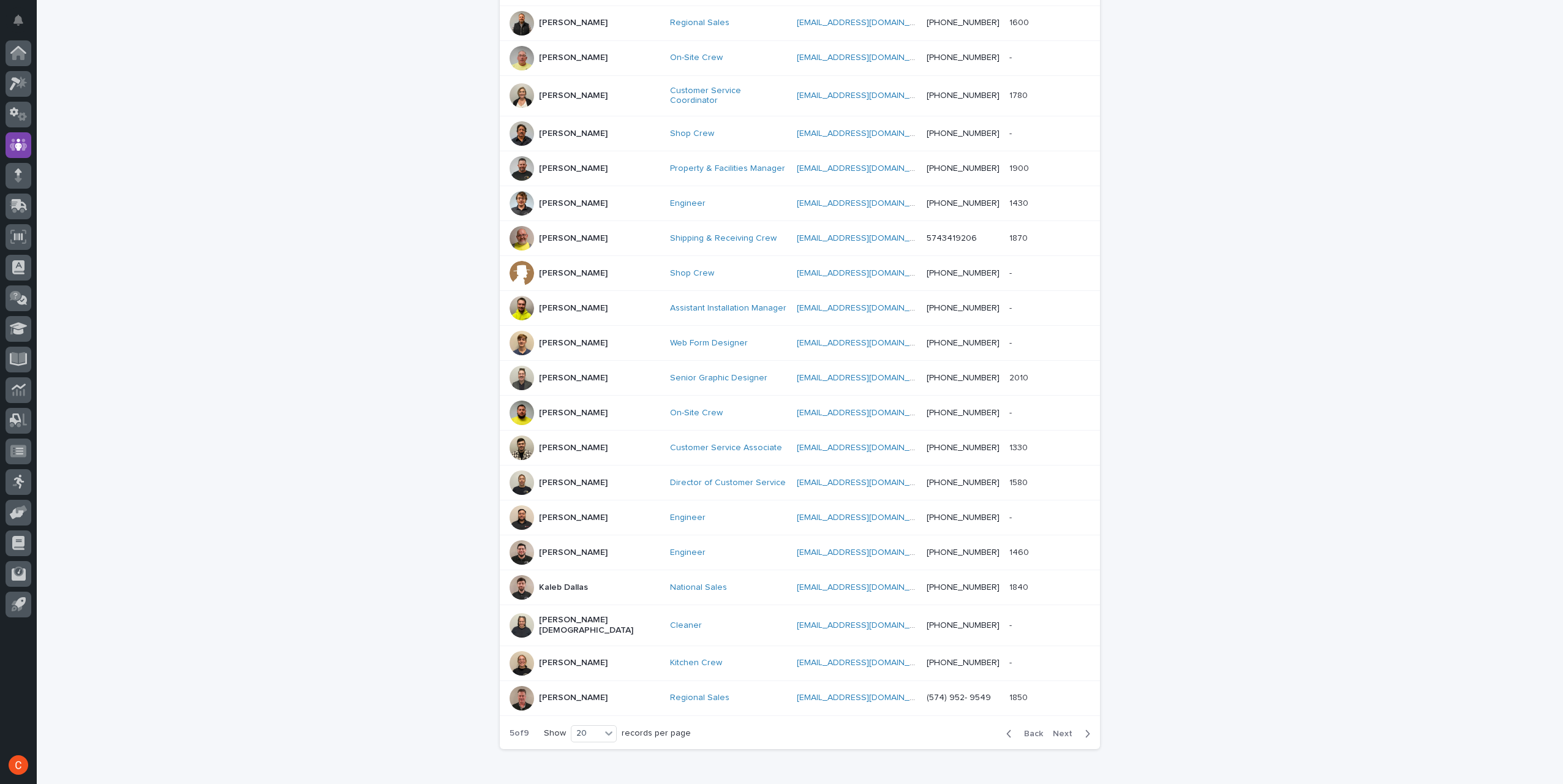
scroll to position [270, 0]
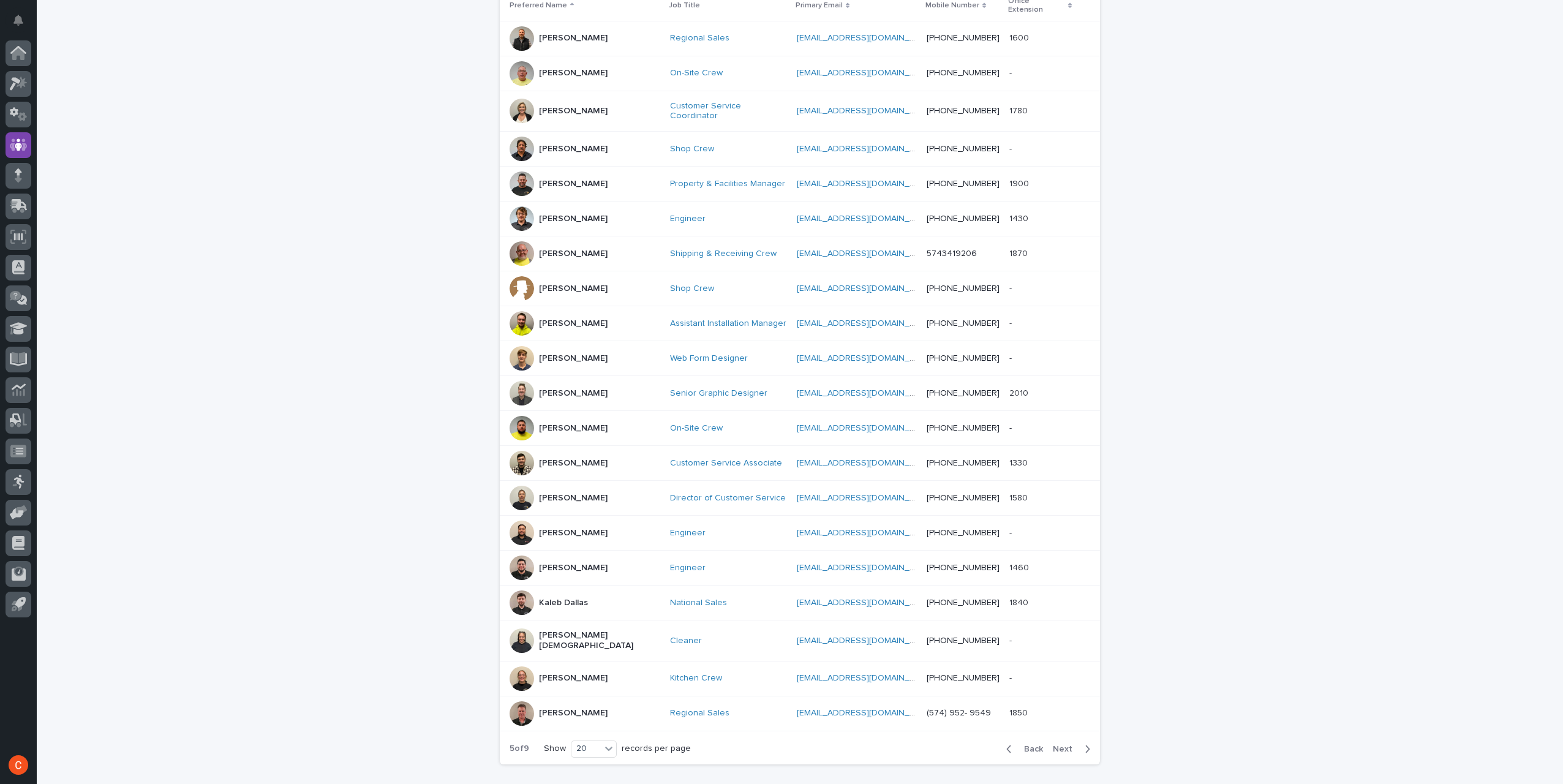
click at [1061, 744] on span "Next" at bounding box center [1066, 749] width 27 height 9
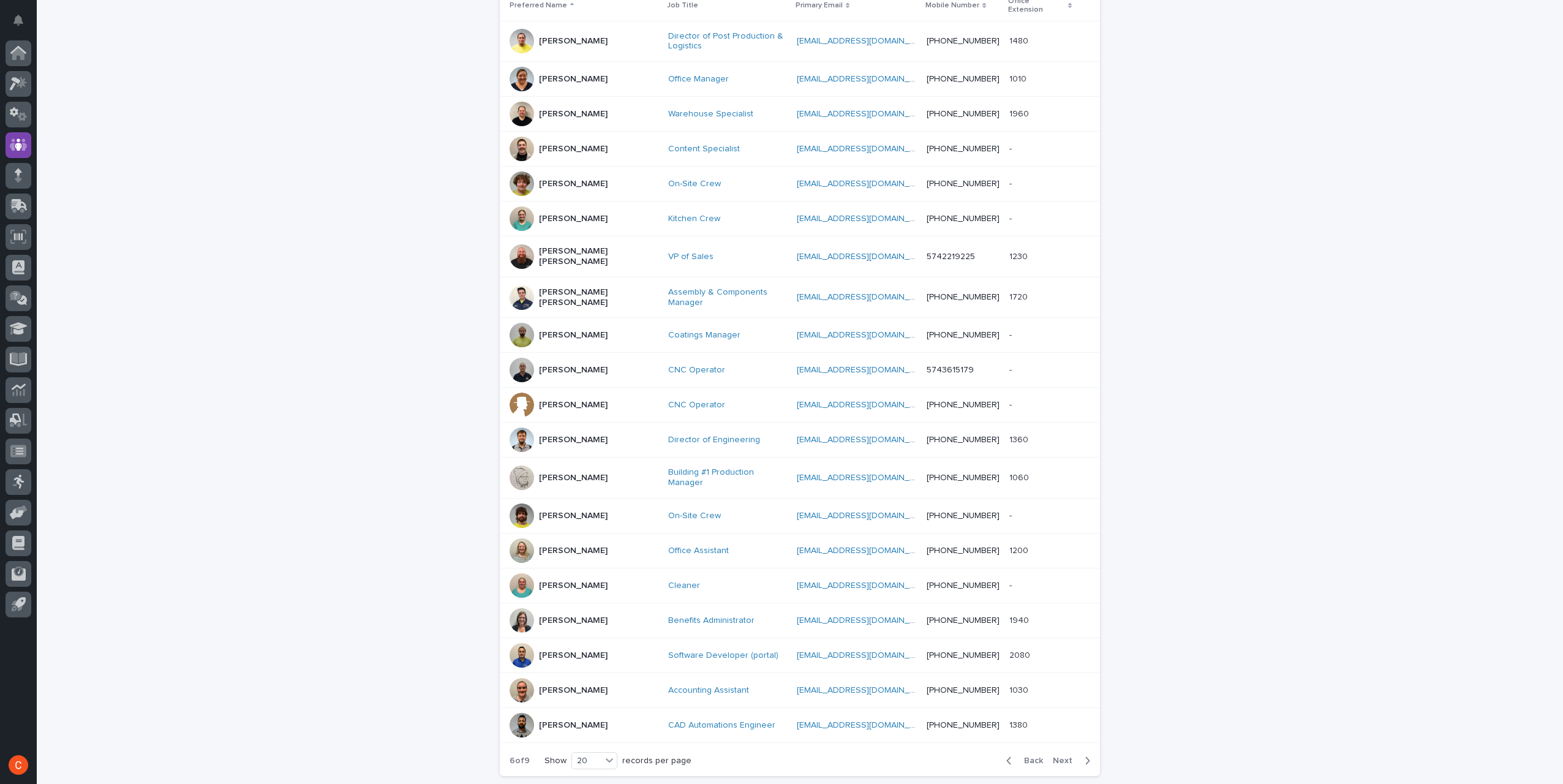
scroll to position [276, 0]
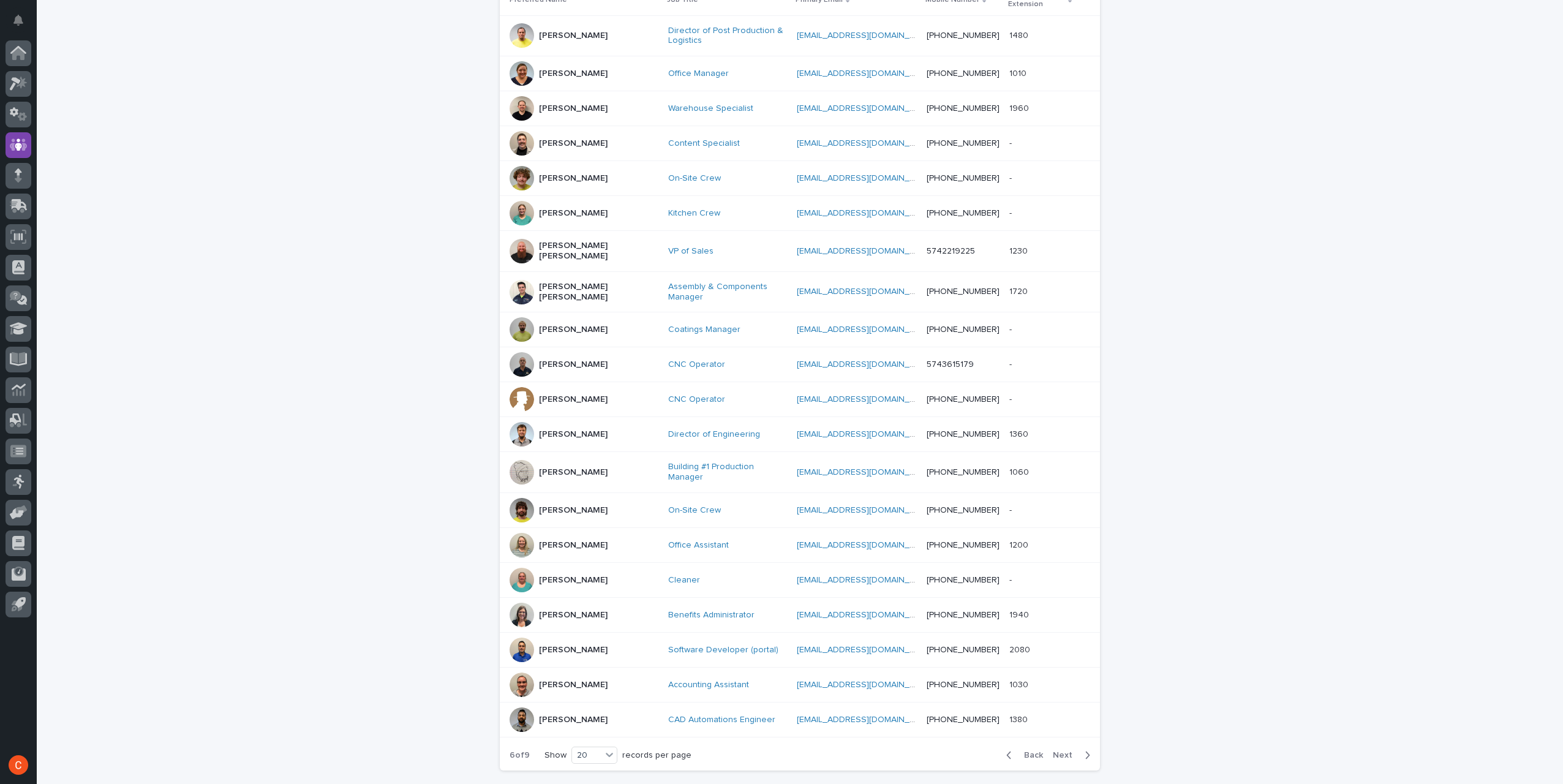
click at [1040, 749] on button "Back" at bounding box center [1022, 755] width 51 height 11
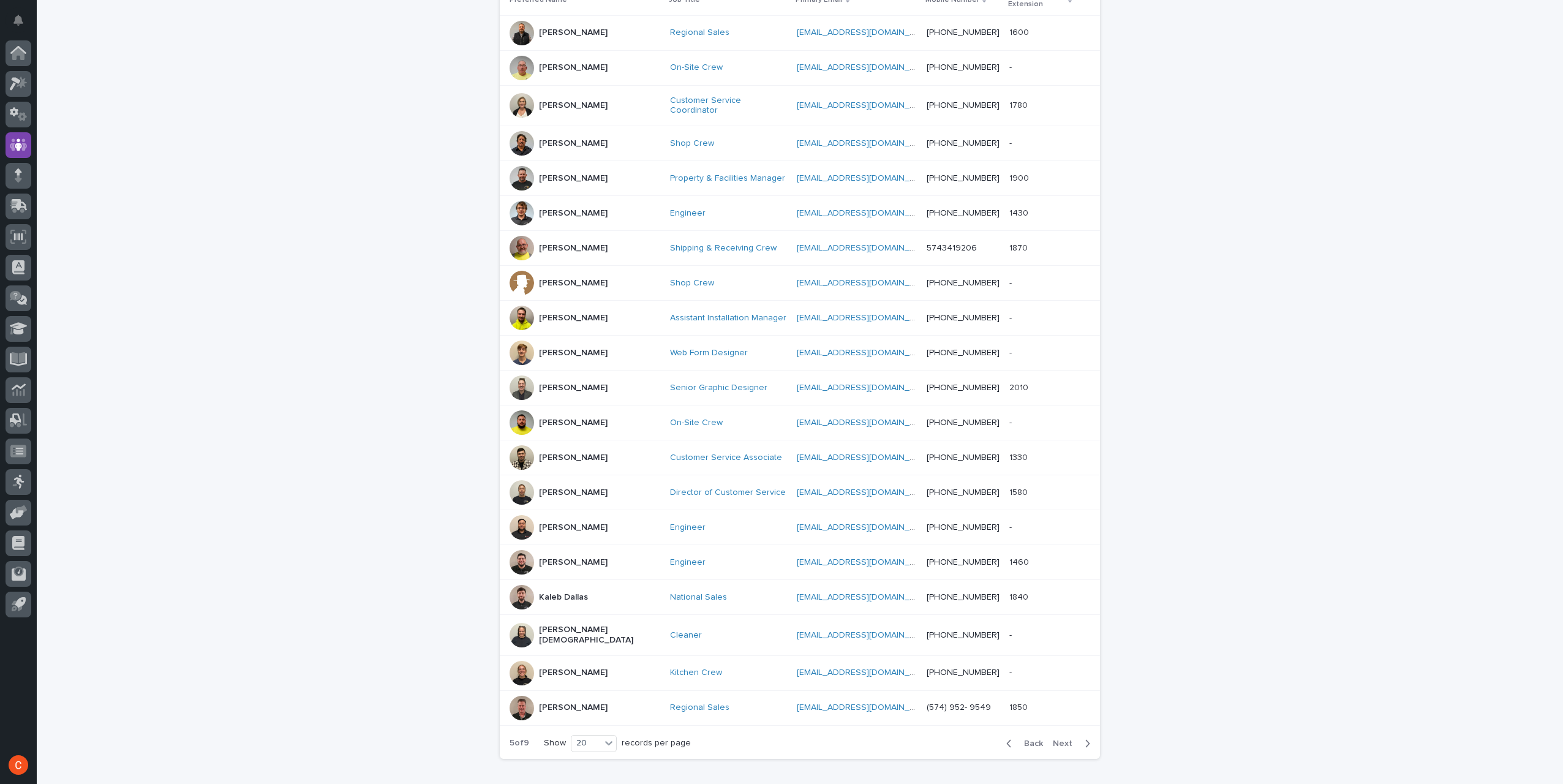
scroll to position [270, 0]
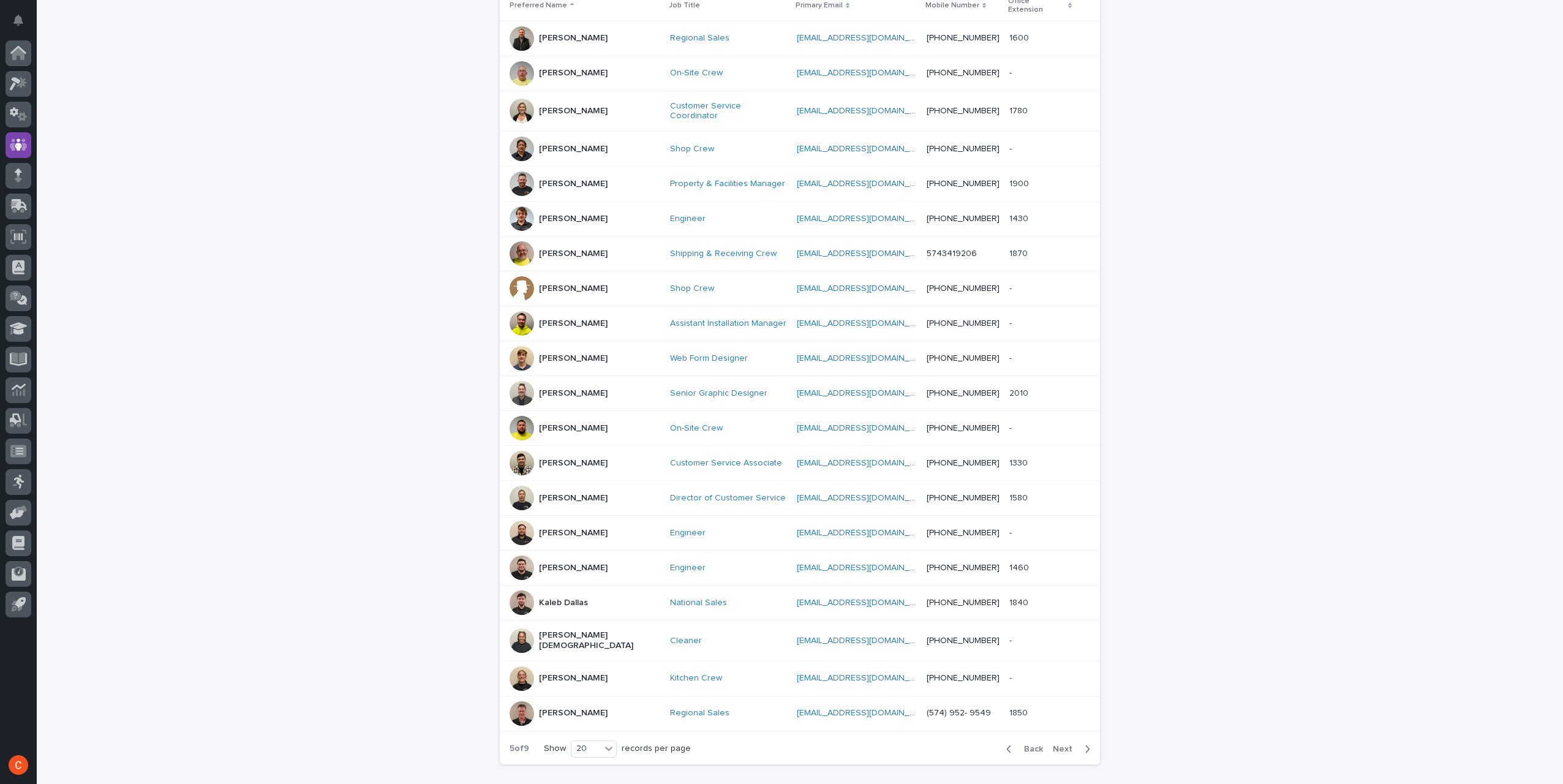
click at [568, 673] on p "[PERSON_NAME]" at bounding box center [572, 679] width 68 height 11
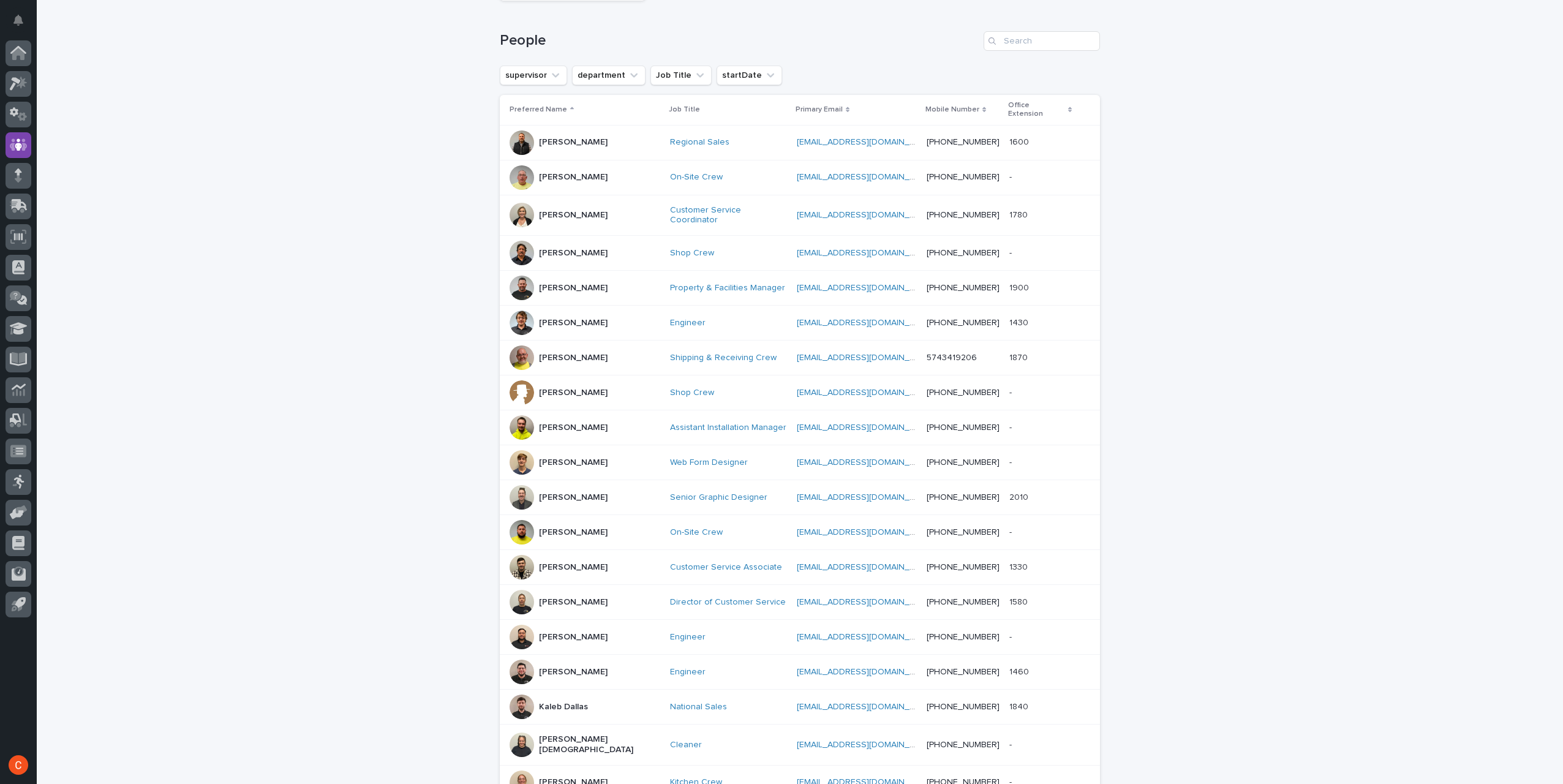
scroll to position [332, 0]
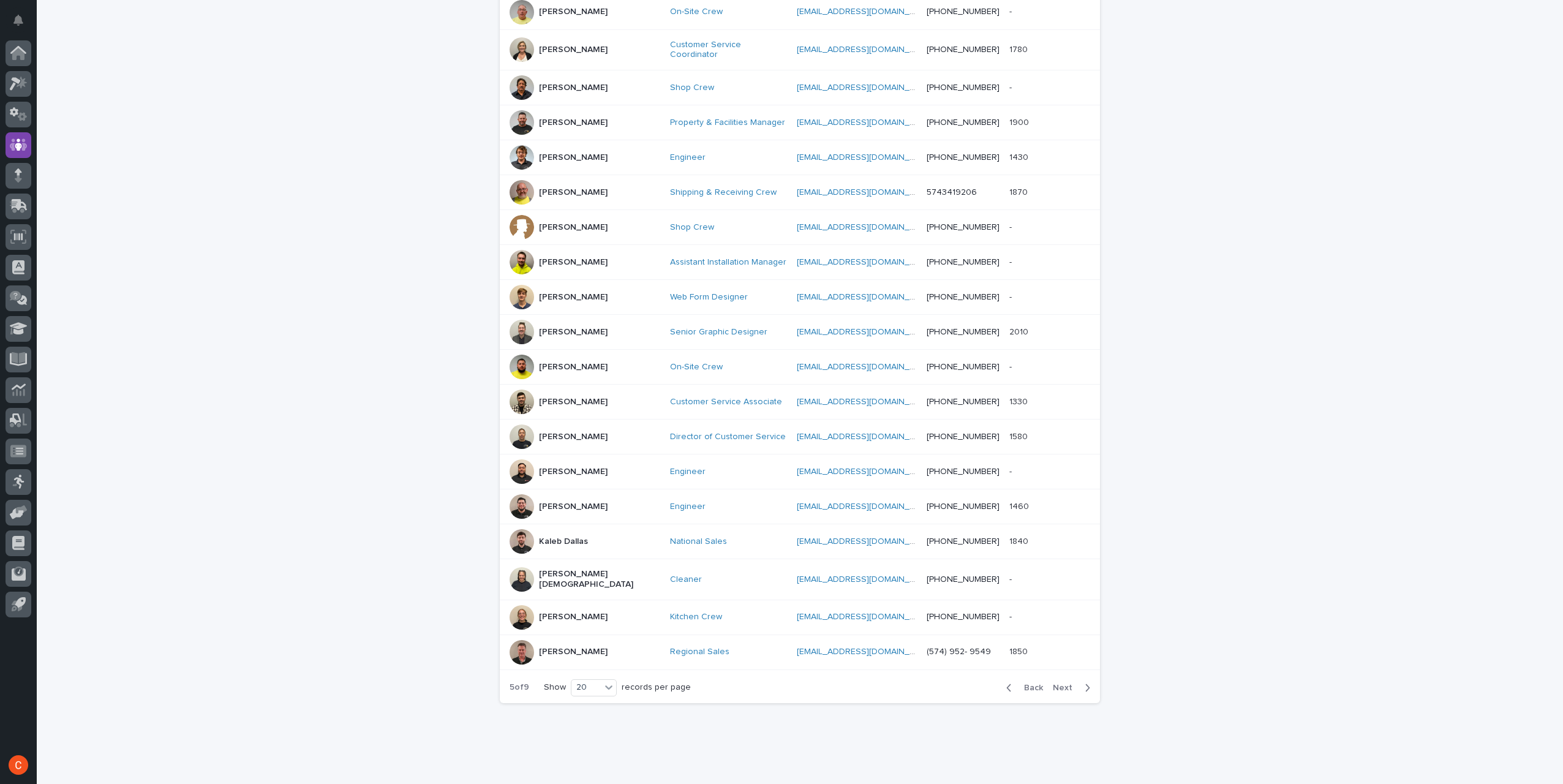
click at [562, 611] on p "[PERSON_NAME]" at bounding box center [572, 617] width 68 height 11
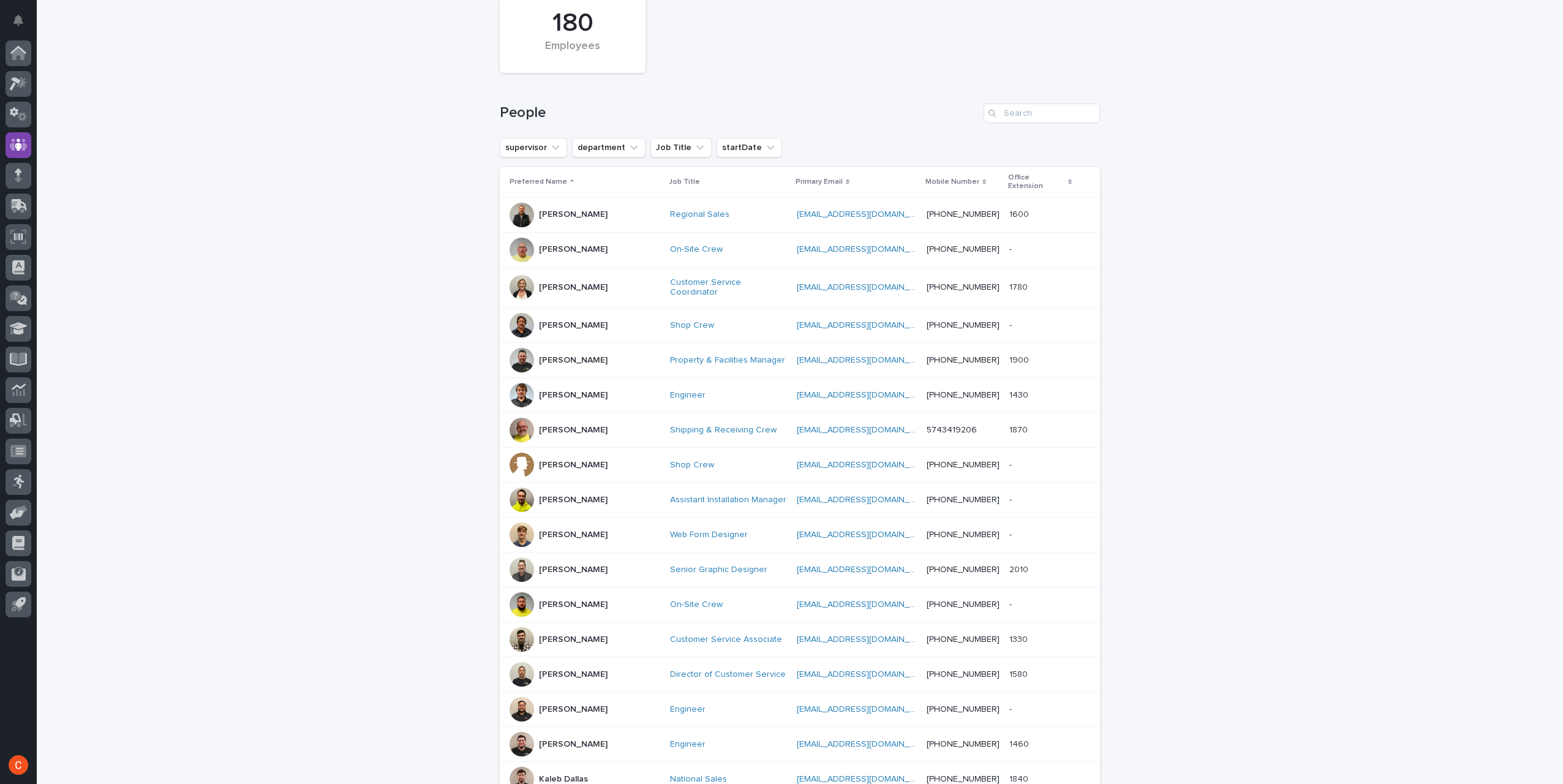
scroll to position [332, 0]
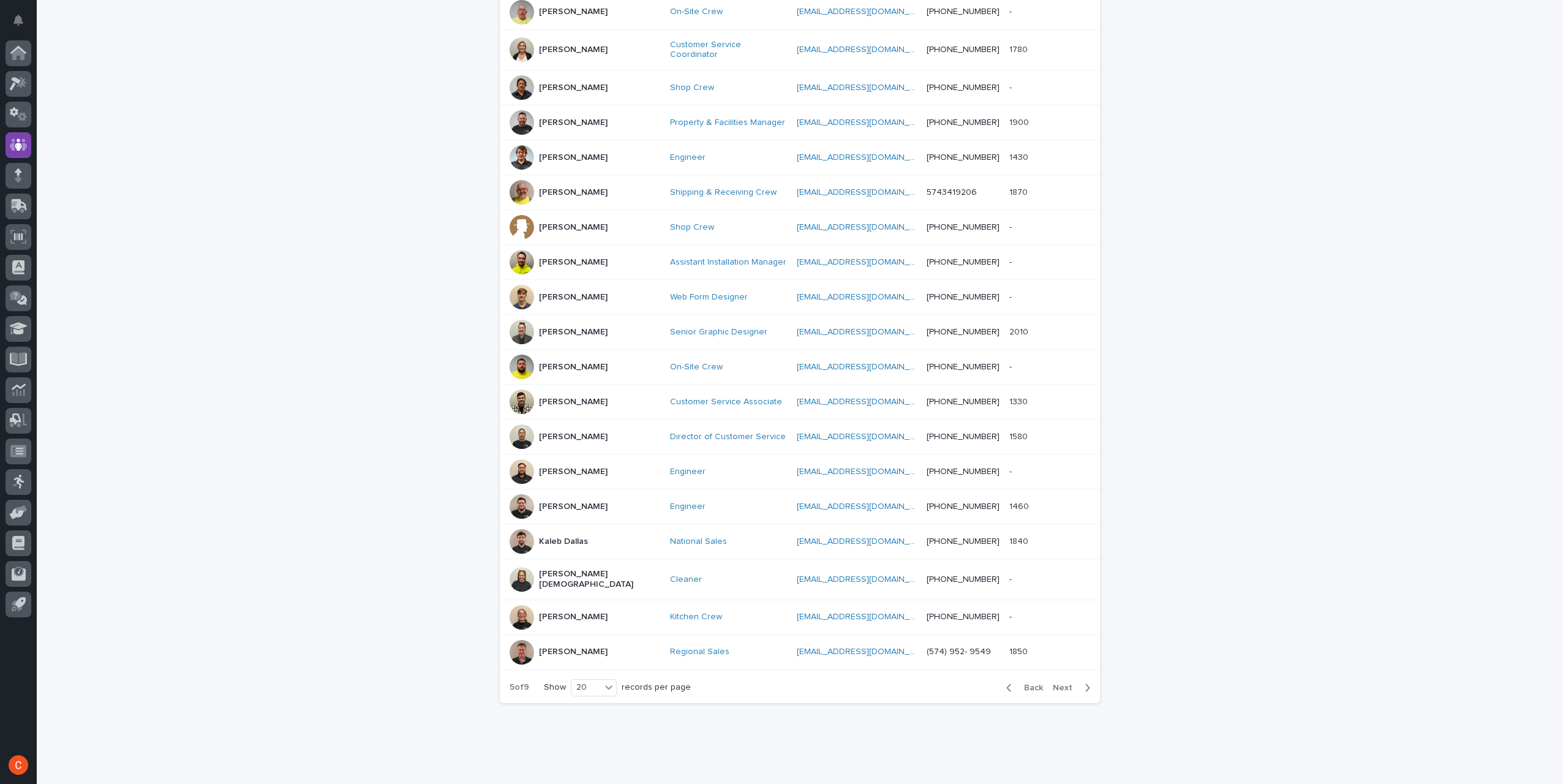
click at [1057, 683] on span "Next" at bounding box center [1066, 687] width 27 height 9
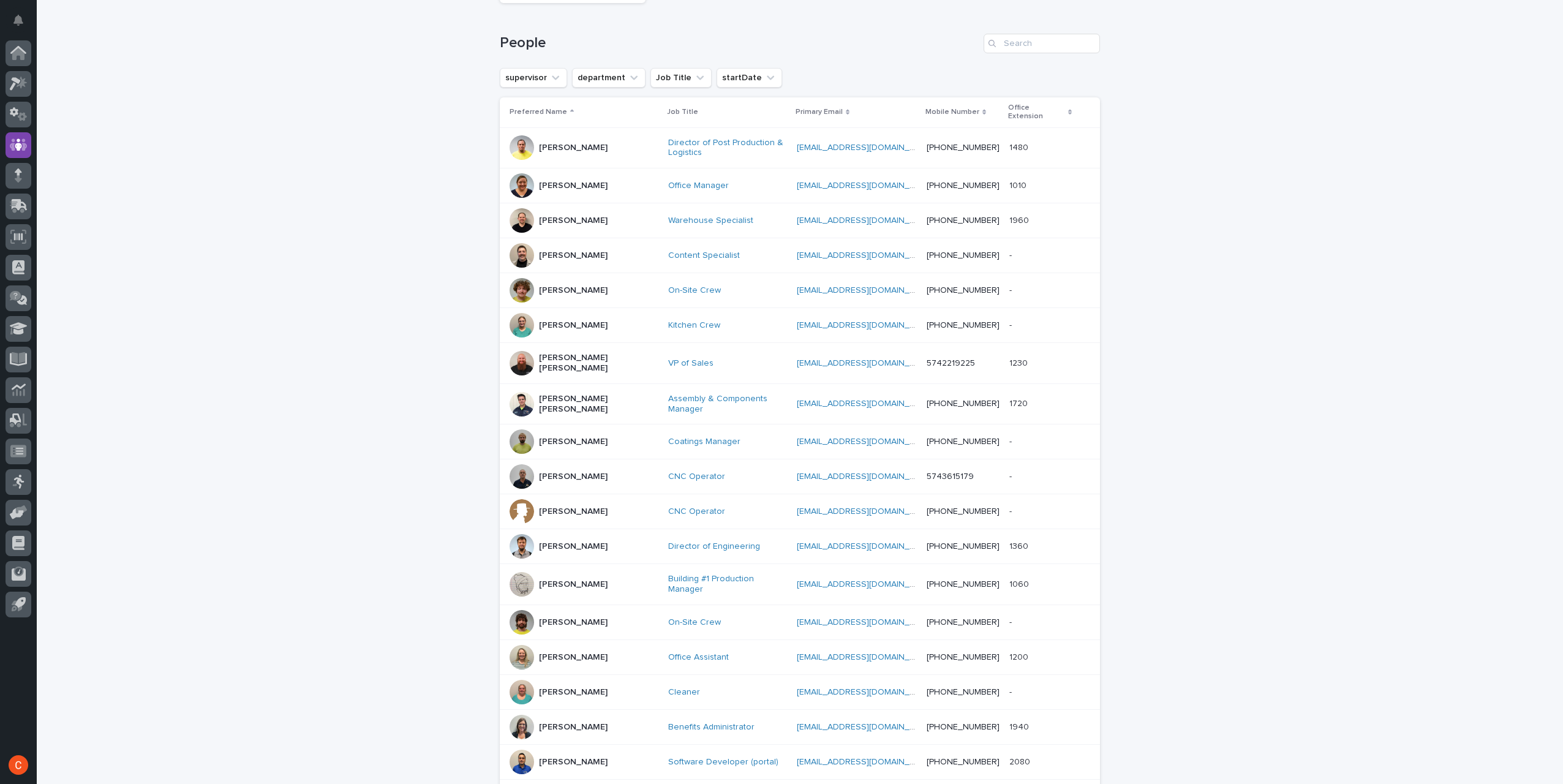
scroll to position [183, 0]
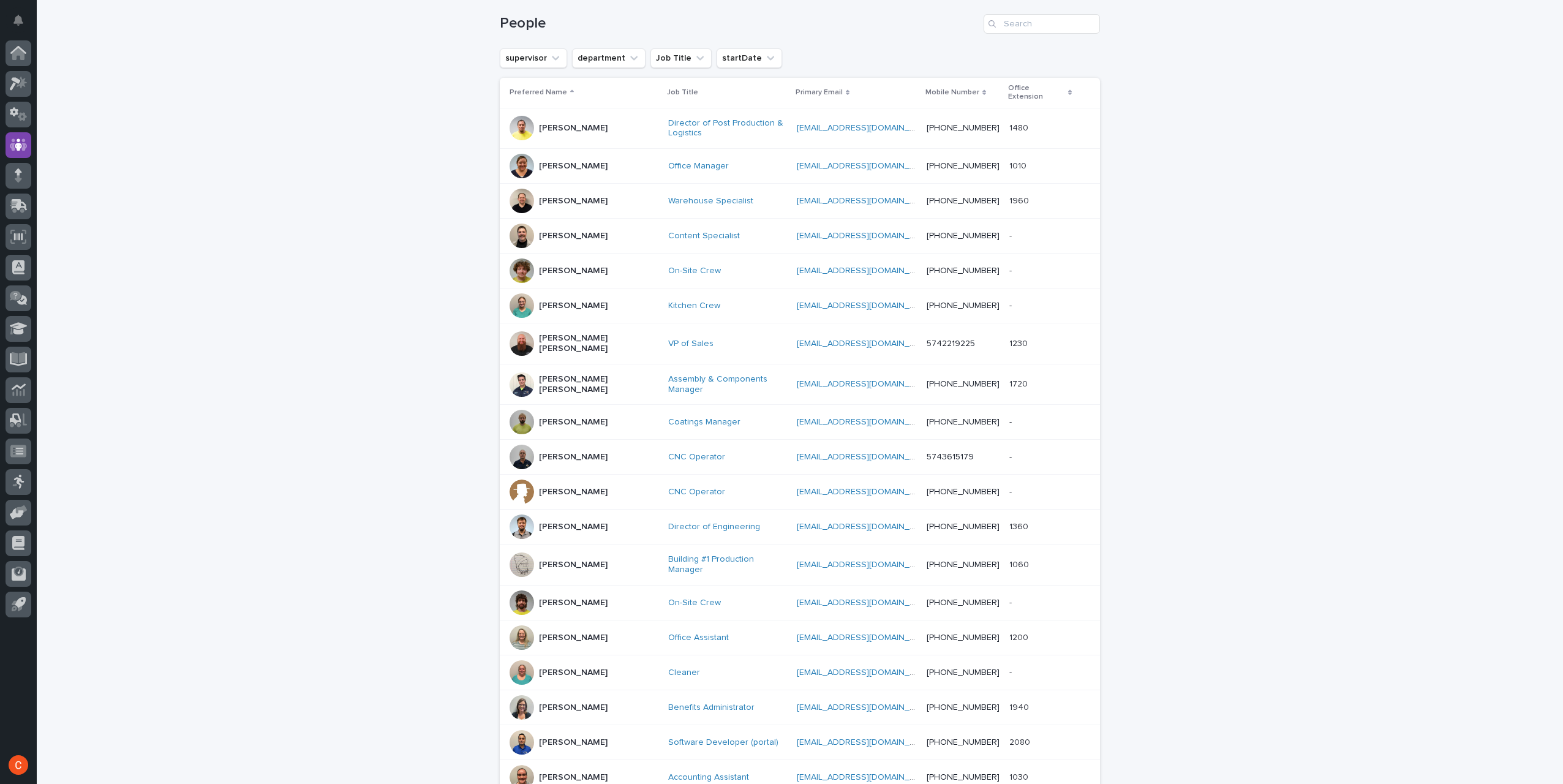
click at [554, 300] on p "[PERSON_NAME]" at bounding box center [572, 306] width 68 height 11
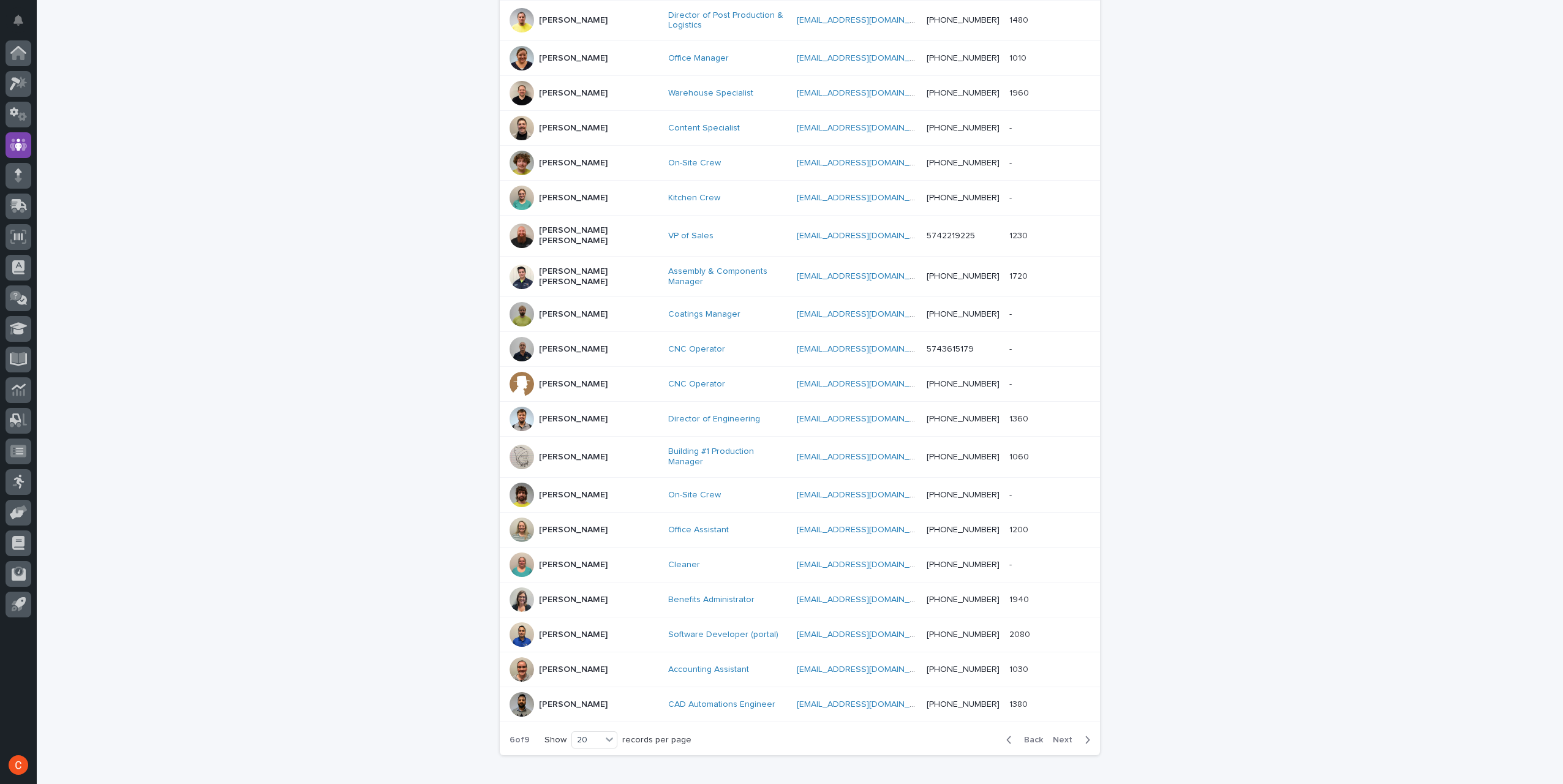
scroll to position [344, 0]
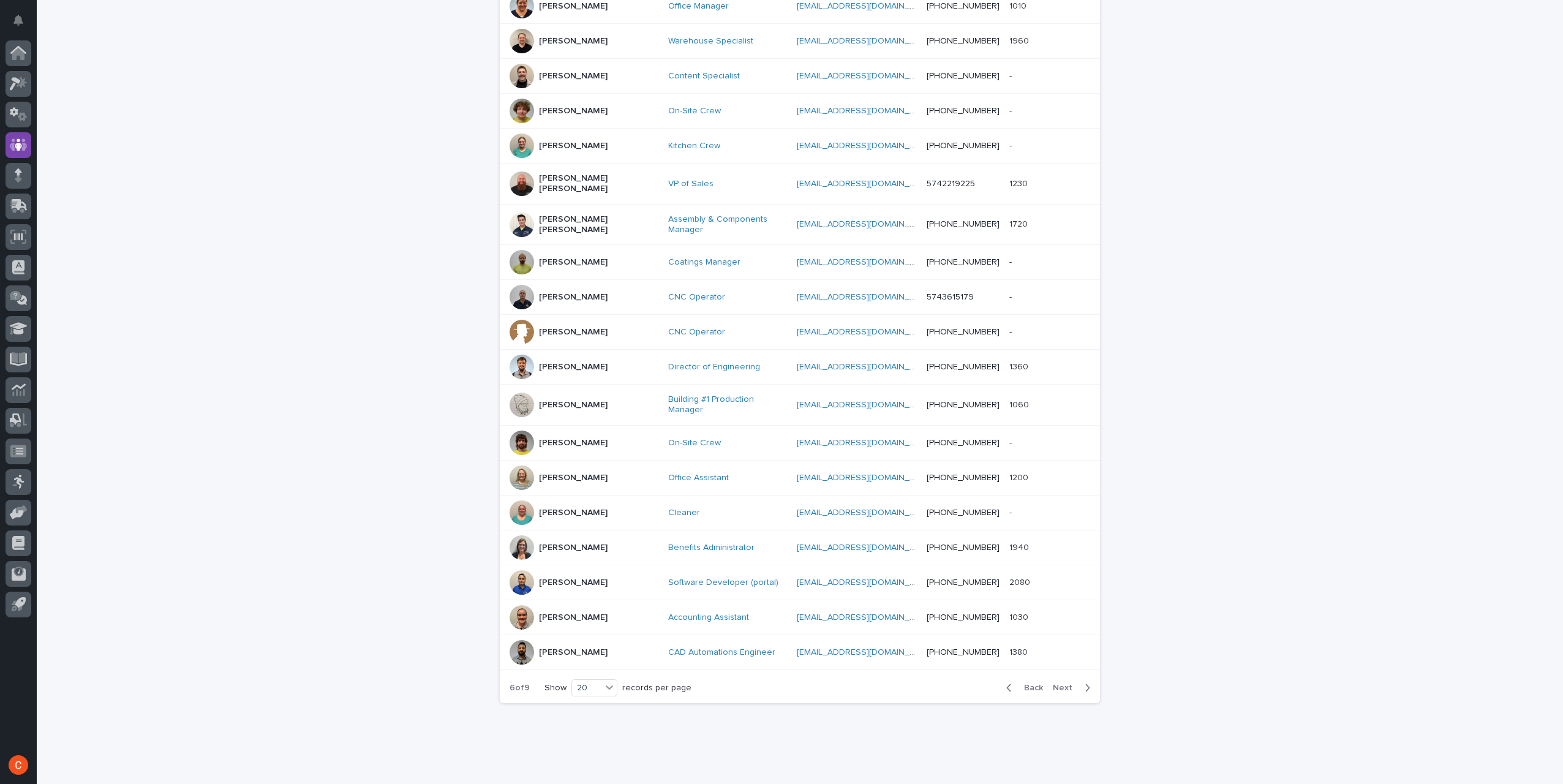
click at [1064, 683] on span "Next" at bounding box center [1066, 687] width 27 height 9
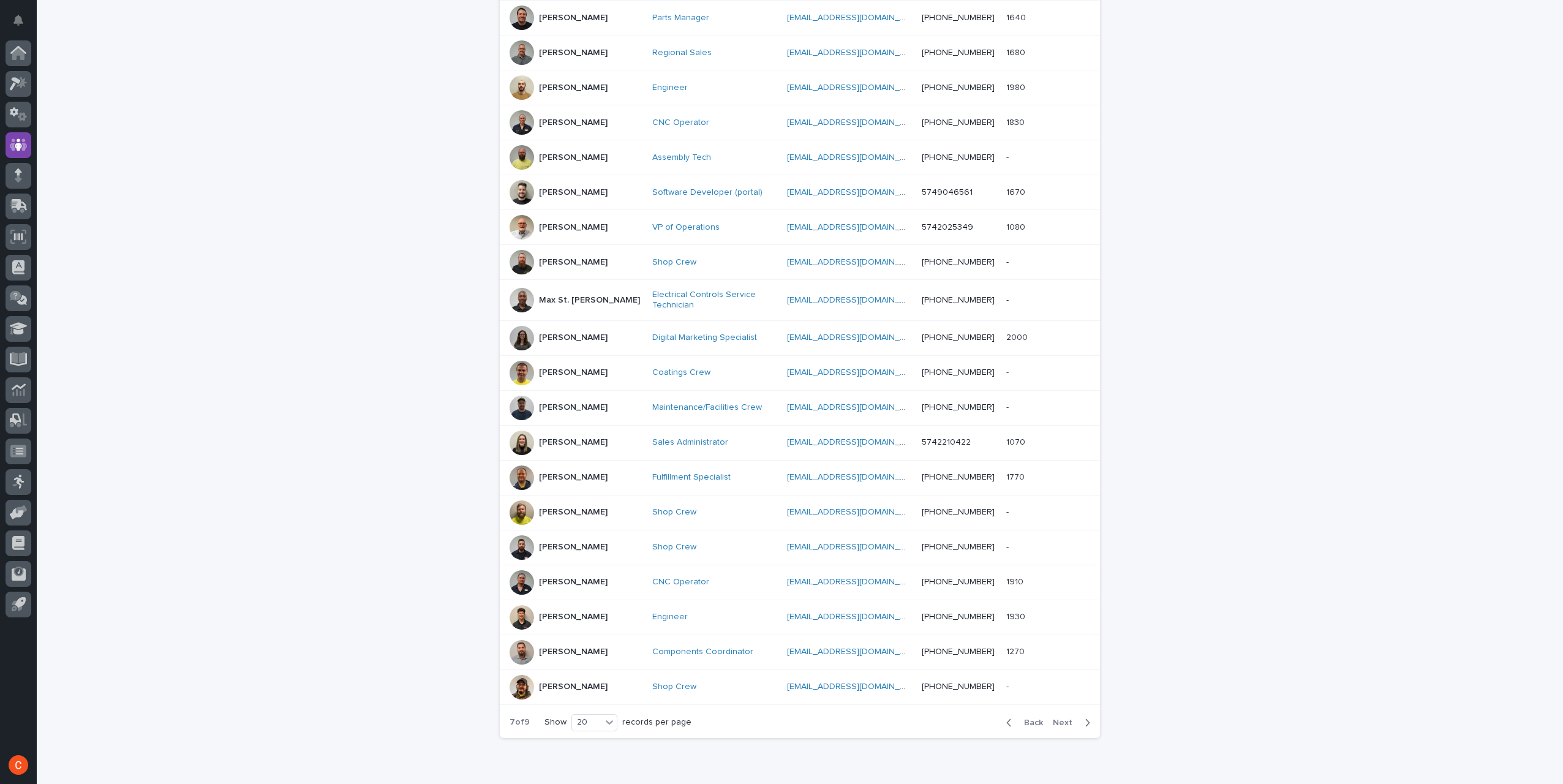
scroll to position [307, 0]
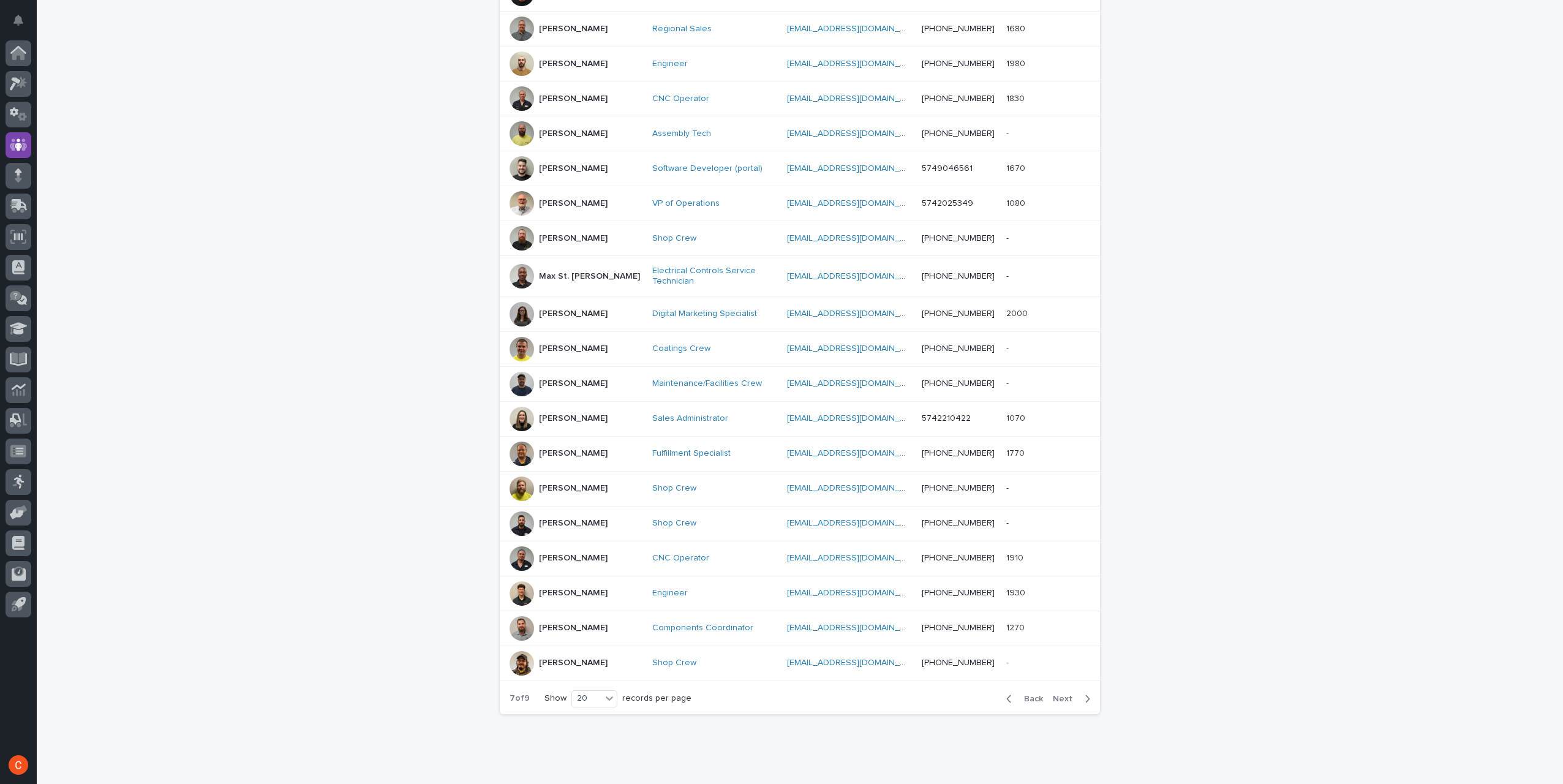
click at [1053, 695] on span "Next" at bounding box center [1066, 699] width 27 height 9
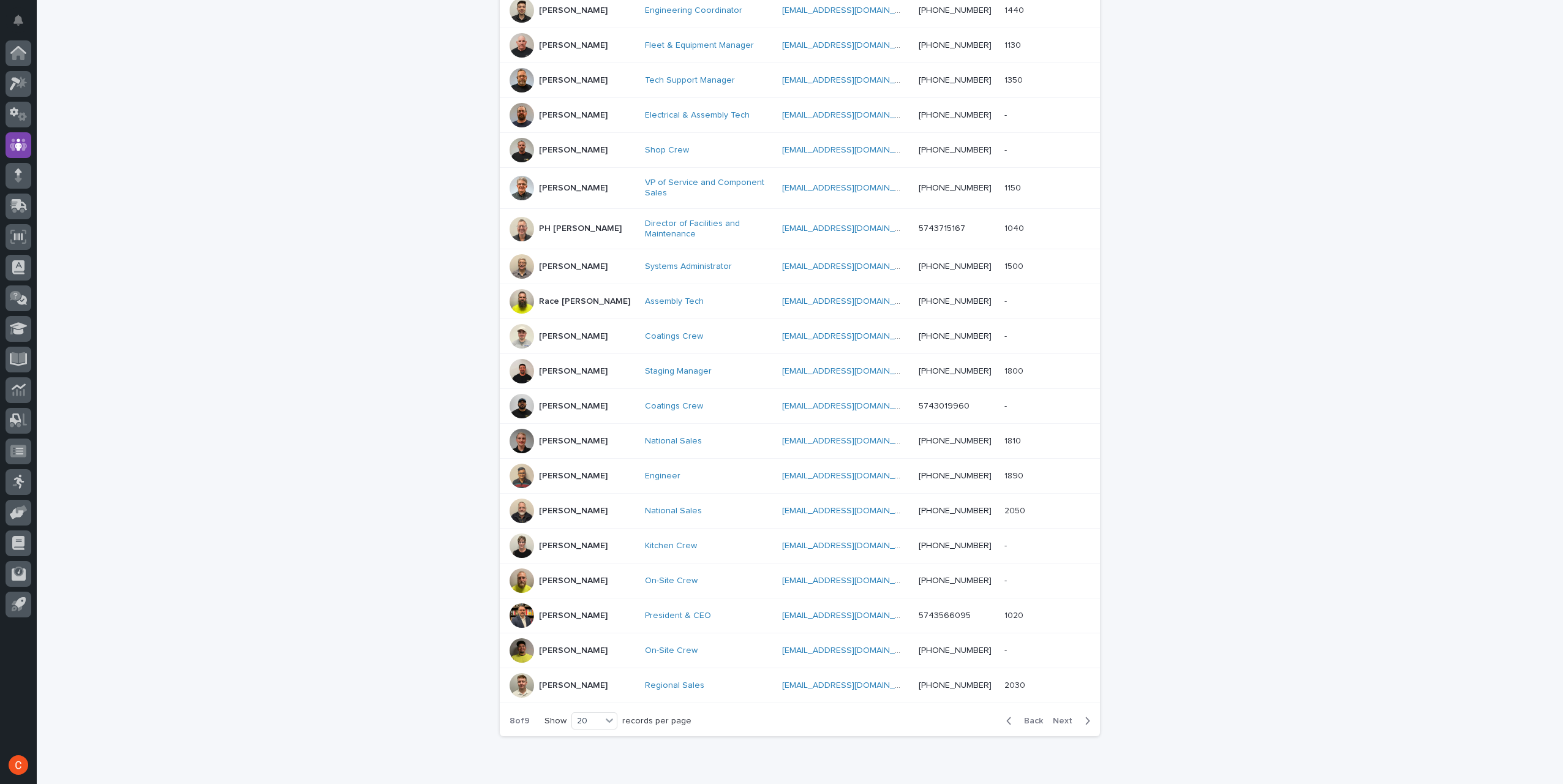
scroll to position [307, 0]
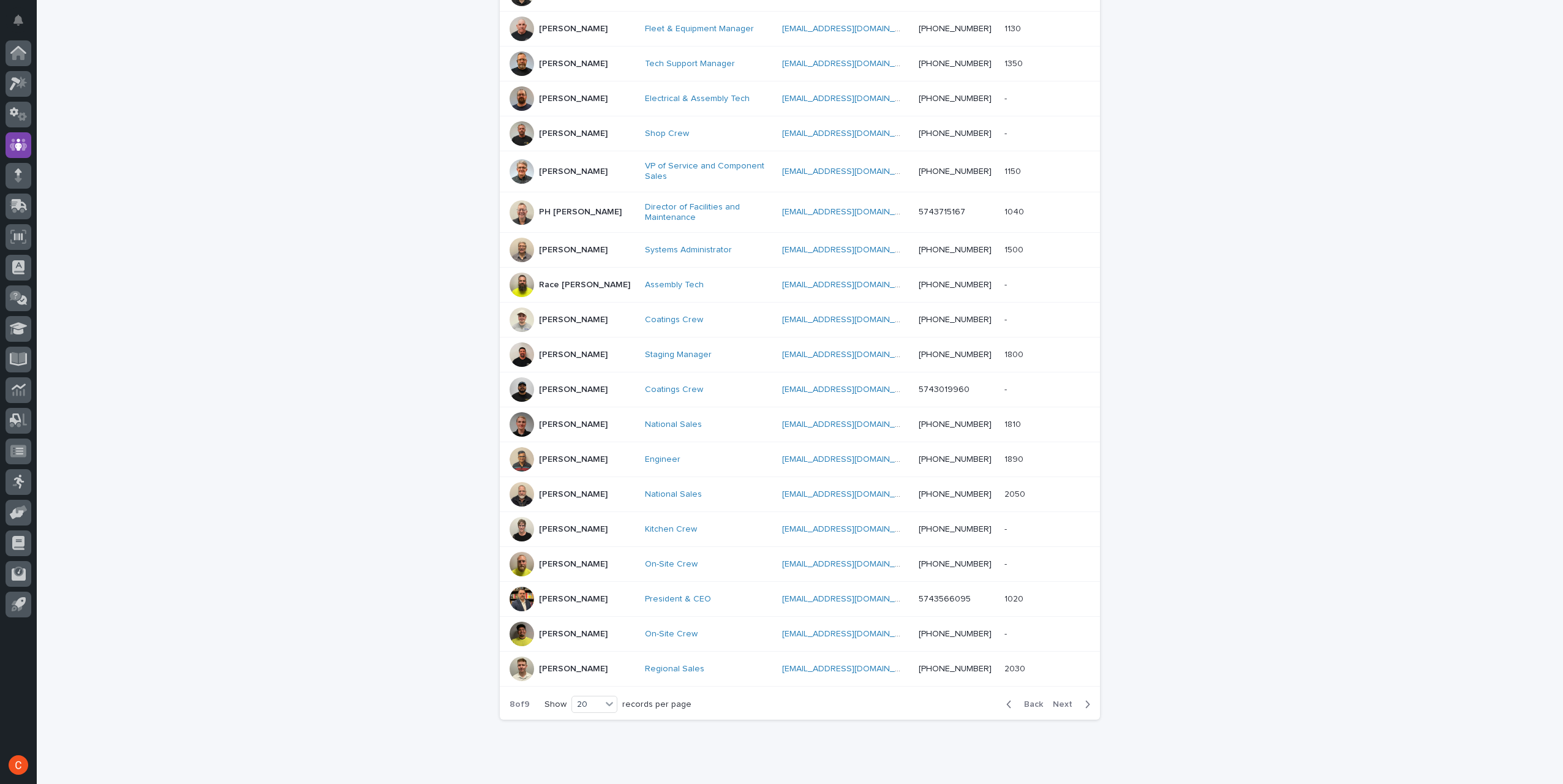
click at [1058, 700] on span "Next" at bounding box center [1066, 704] width 27 height 9
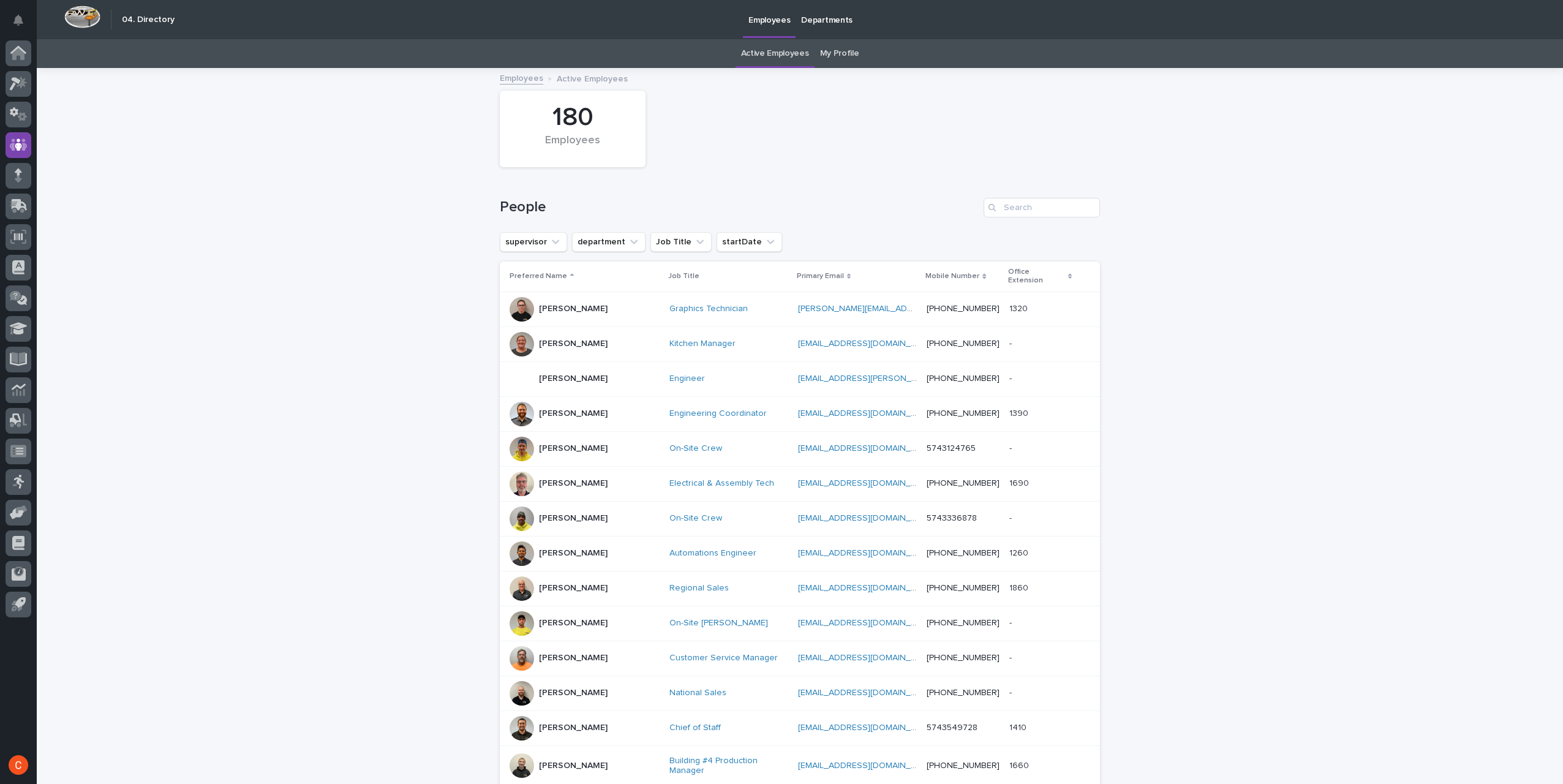
click at [552, 304] on p "[PERSON_NAME]" at bounding box center [572, 309] width 68 height 11
click at [13, 55] on icon at bounding box center [19, 54] width 12 height 12
